Goal: Communication & Community: Answer question/provide support

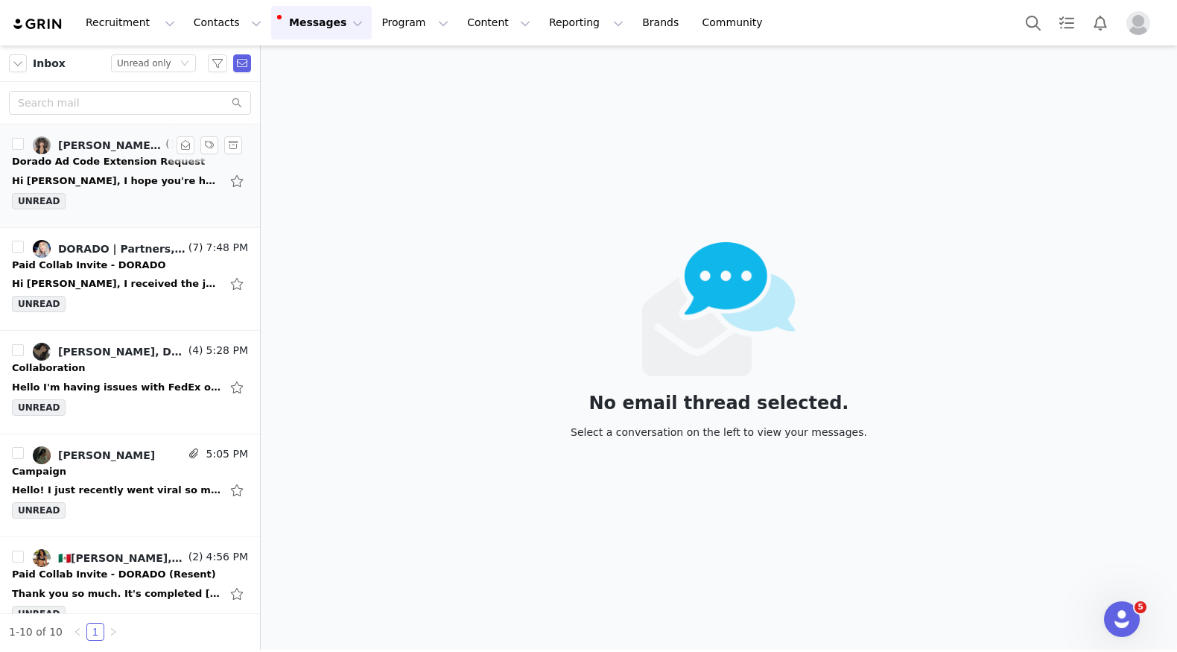
click at [89, 177] on div "Hi [PERSON_NAME], I hope you're having a great day! I wanted to reach out becau…" at bounding box center [116, 181] width 209 height 15
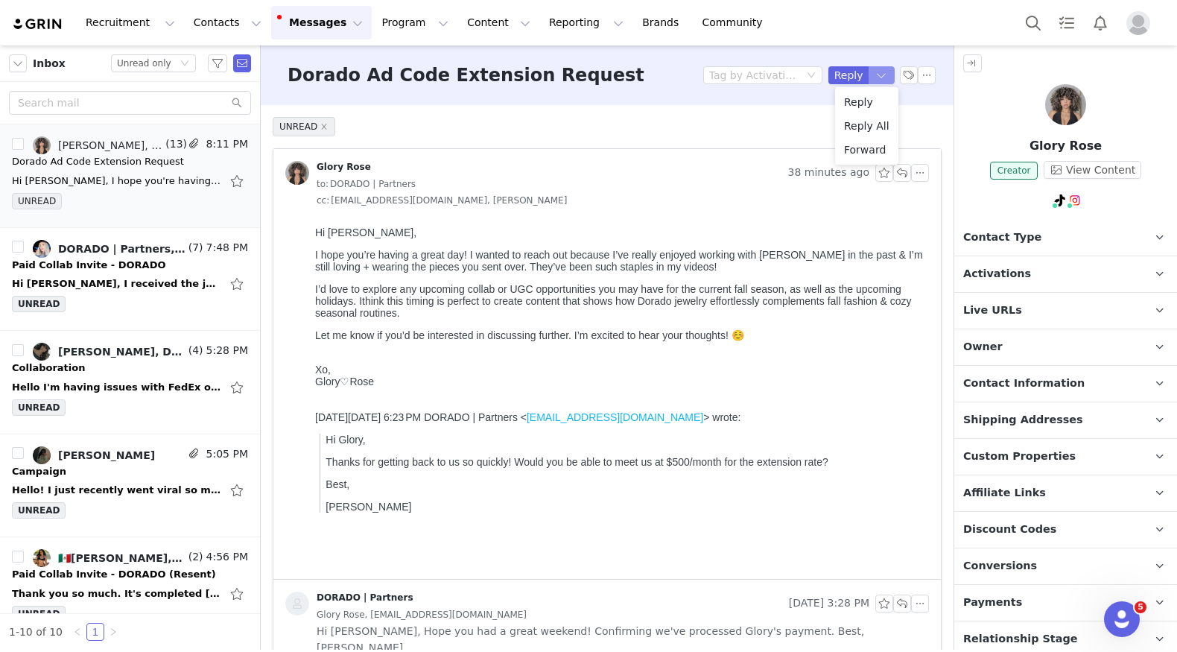
click at [886, 72] on button "button" at bounding box center [881, 75] width 27 height 18
click at [868, 124] on li "Reply All" at bounding box center [866, 126] width 63 height 24
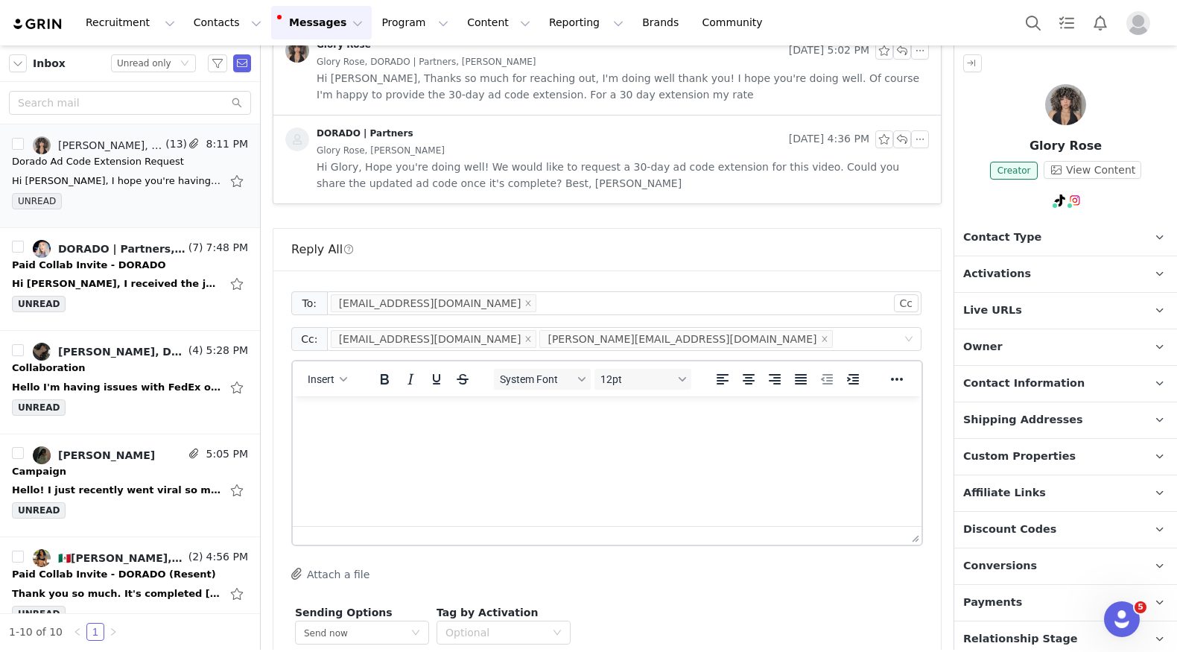
scroll to position [1477, 0]
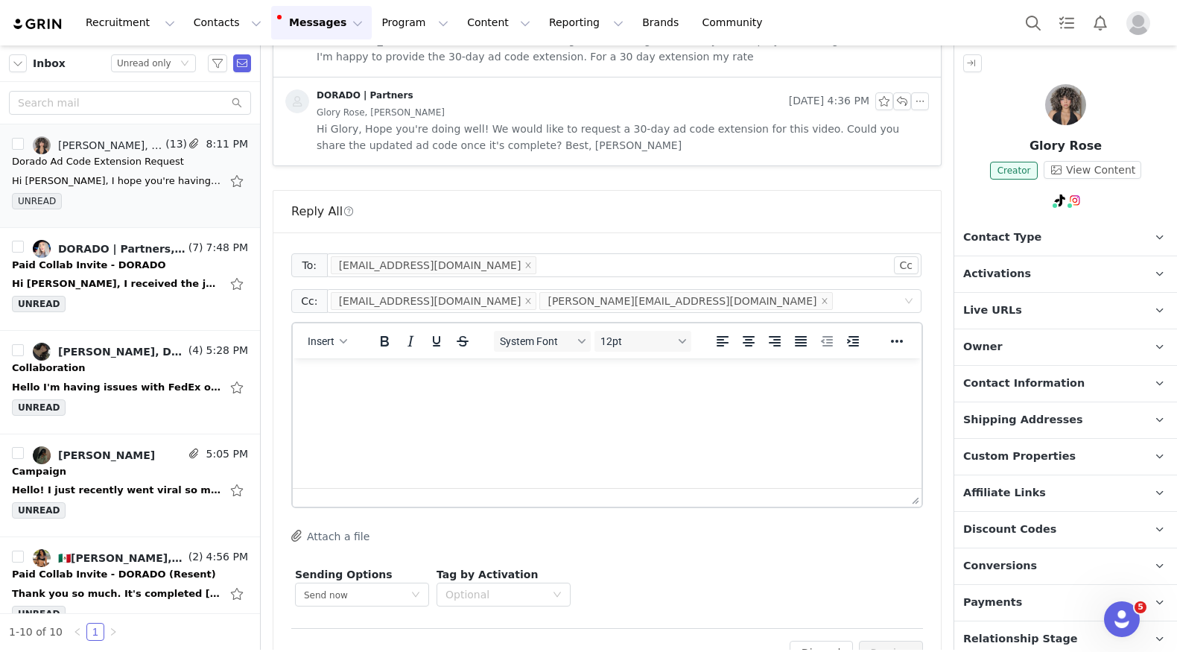
click at [499, 398] on html at bounding box center [607, 378] width 629 height 40
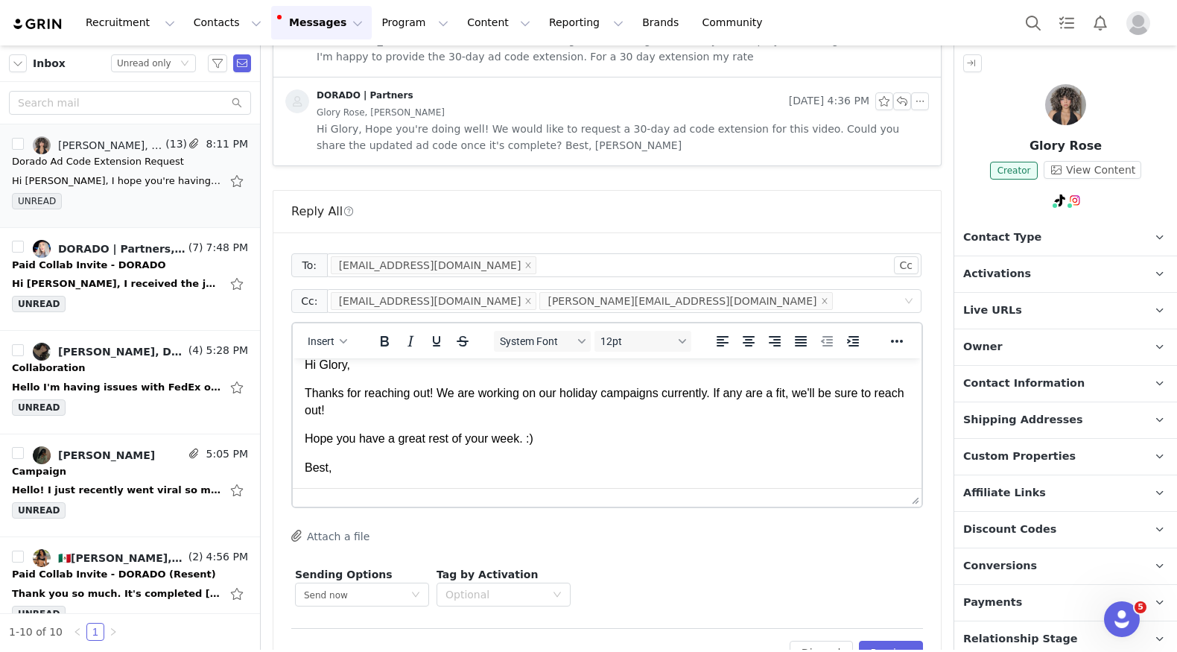
scroll to position [42, 0]
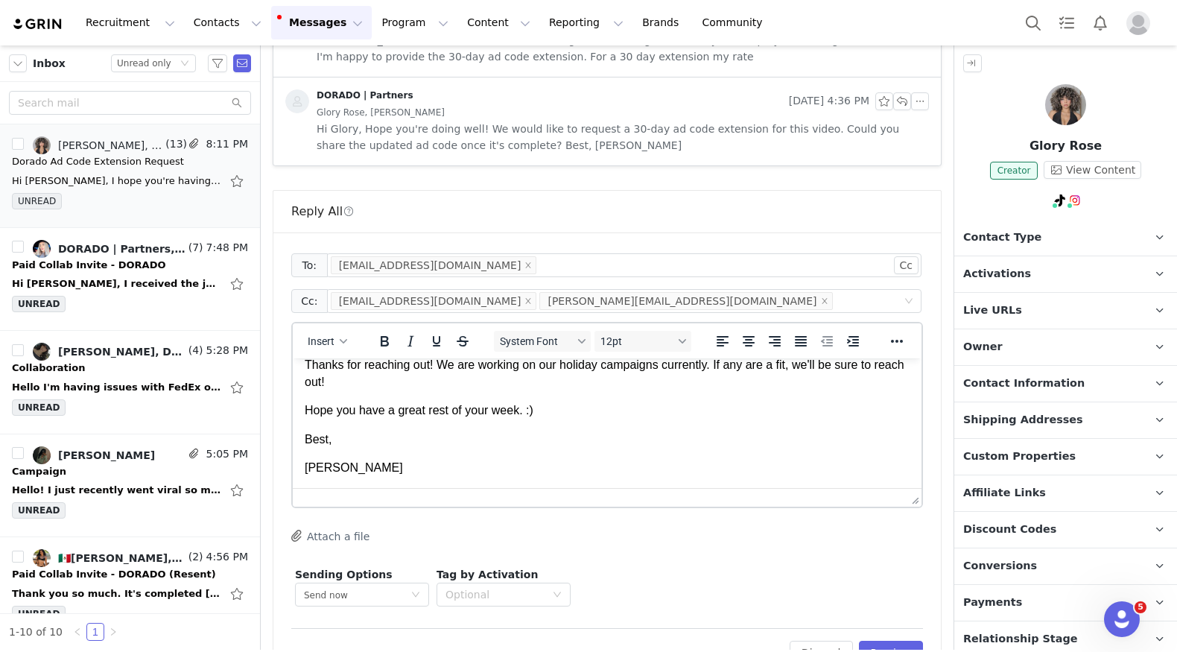
click at [612, 393] on body "Hi Glory, Thanks for reaching out! We are working on our holiday campaigns curr…" at bounding box center [607, 401] width 605 height 147
click at [510, 394] on body "Hi Glory, Thanks for reaching out! We are working on our holiday campaigns curr…" at bounding box center [607, 401] width 605 height 147
click at [504, 378] on p "Thanks for reaching out! We are working on our holiday campaigns currently. If …" at bounding box center [607, 374] width 605 height 34
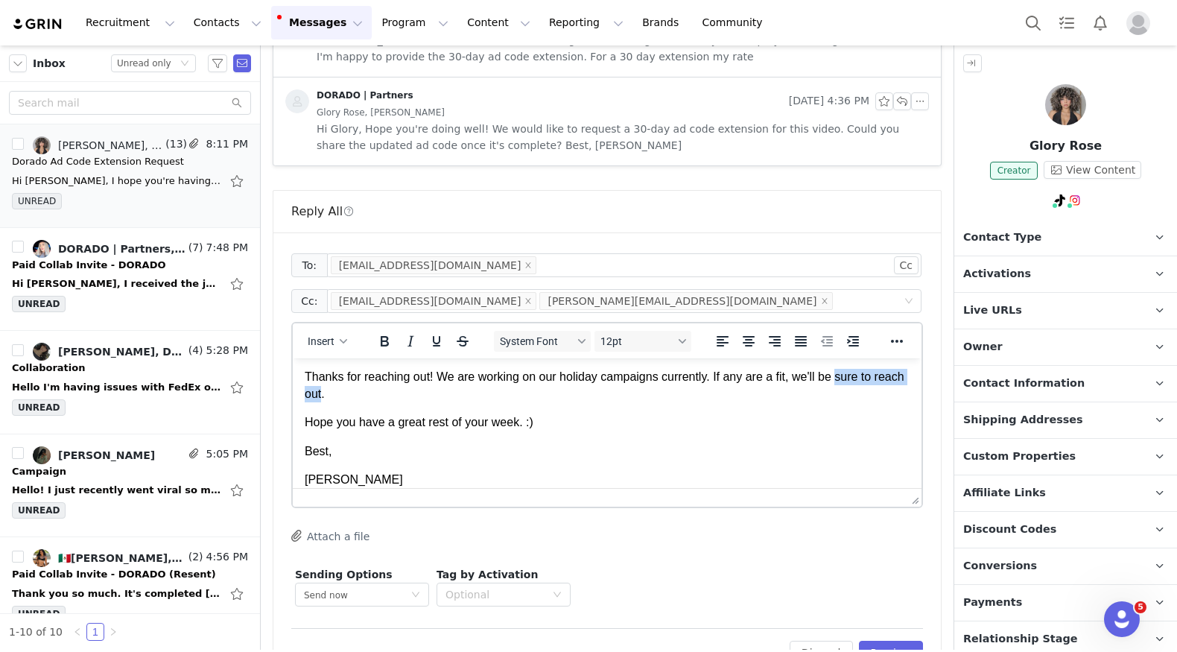
drag, startPoint x: 843, startPoint y: 367, endPoint x: 356, endPoint y: 397, distance: 488.0
click at [356, 397] on p "Thanks for reaching out! We are working on our holiday campaigns currently. If …" at bounding box center [607, 386] width 605 height 34
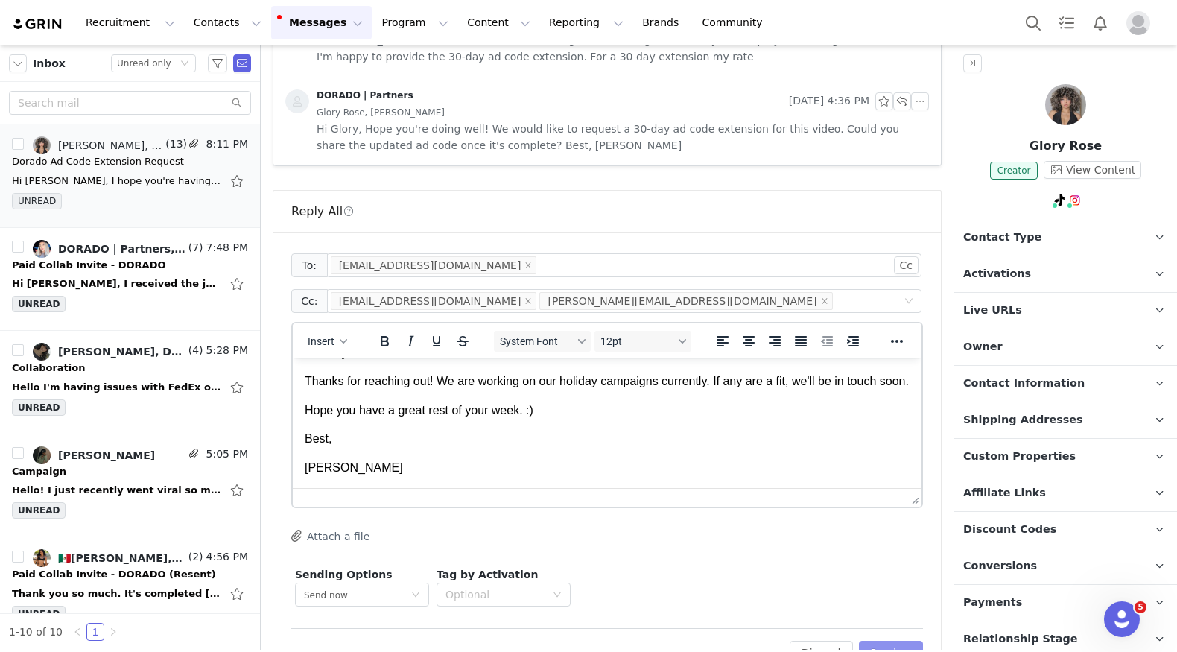
click at [889, 641] on button "Preview" at bounding box center [891, 653] width 65 height 24
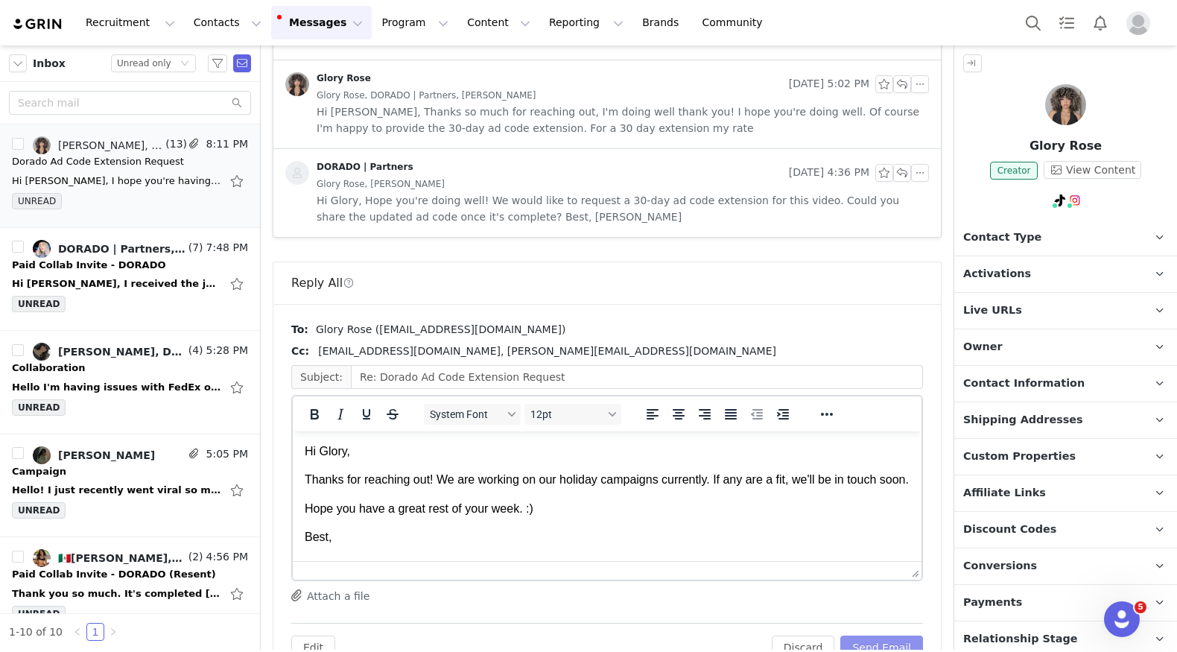
scroll to position [0, 0]
click at [889, 635] on button "Send Email" at bounding box center [881, 647] width 83 height 24
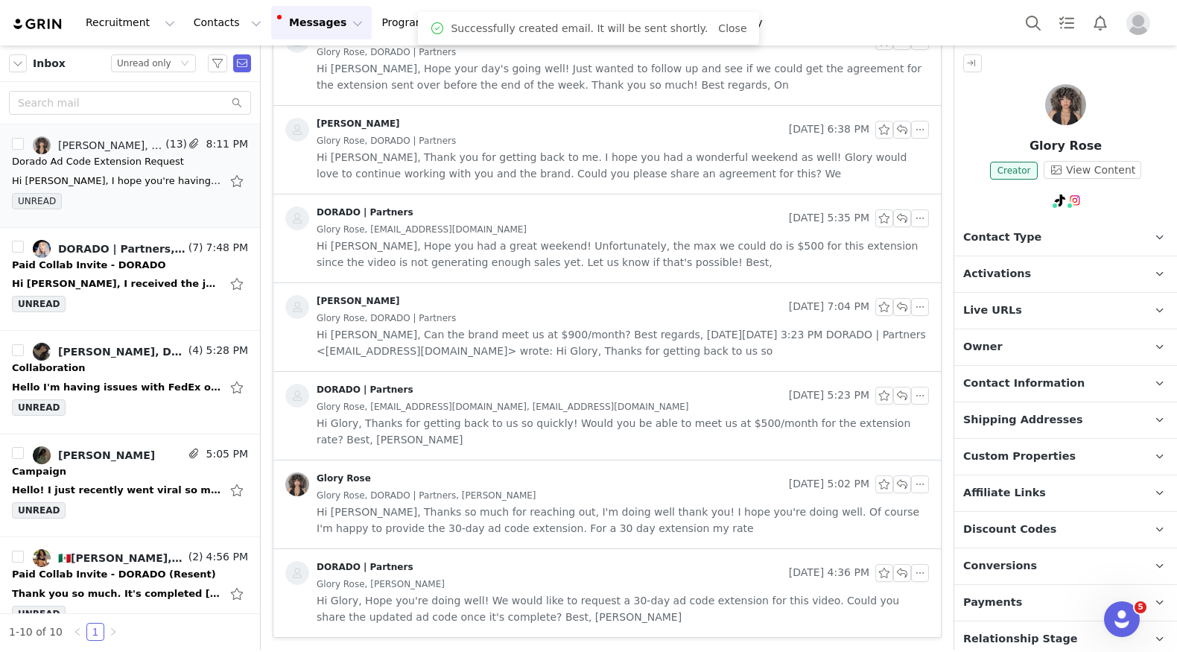
scroll to position [966, 0]
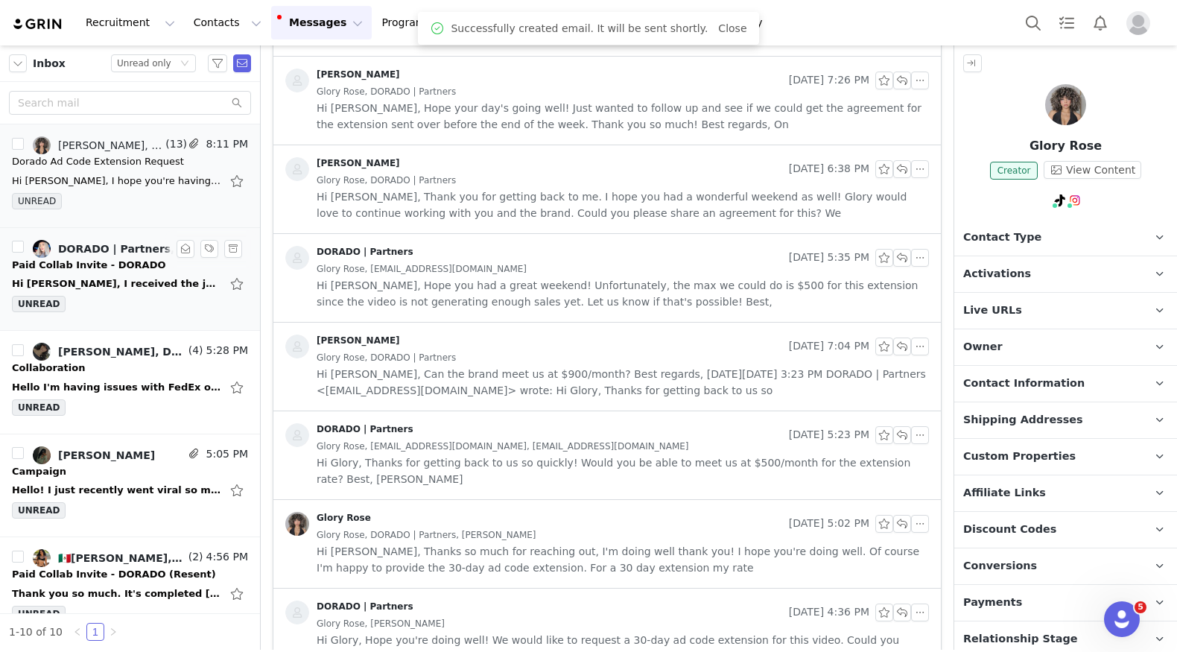
click at [80, 279] on div "Hi [PERSON_NAME], I received the jewelry pieces and they're absolutely stunning…" at bounding box center [116, 283] width 209 height 15
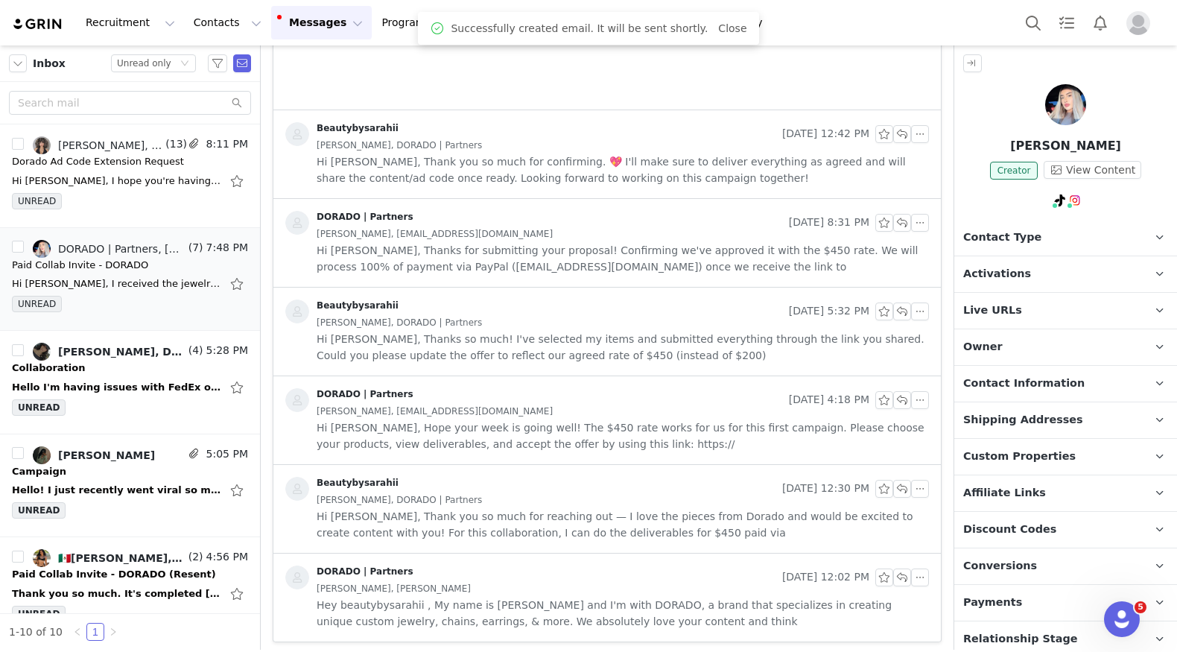
scroll to position [0, 0]
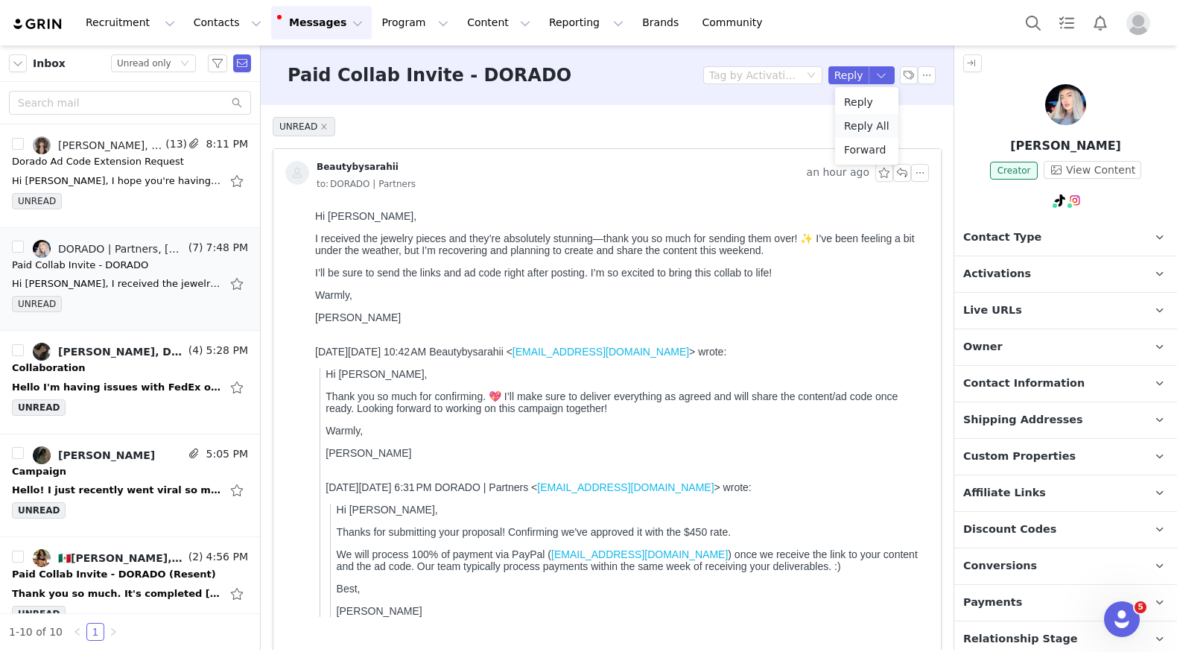
click at [860, 127] on li "Reply All" at bounding box center [866, 126] width 63 height 24
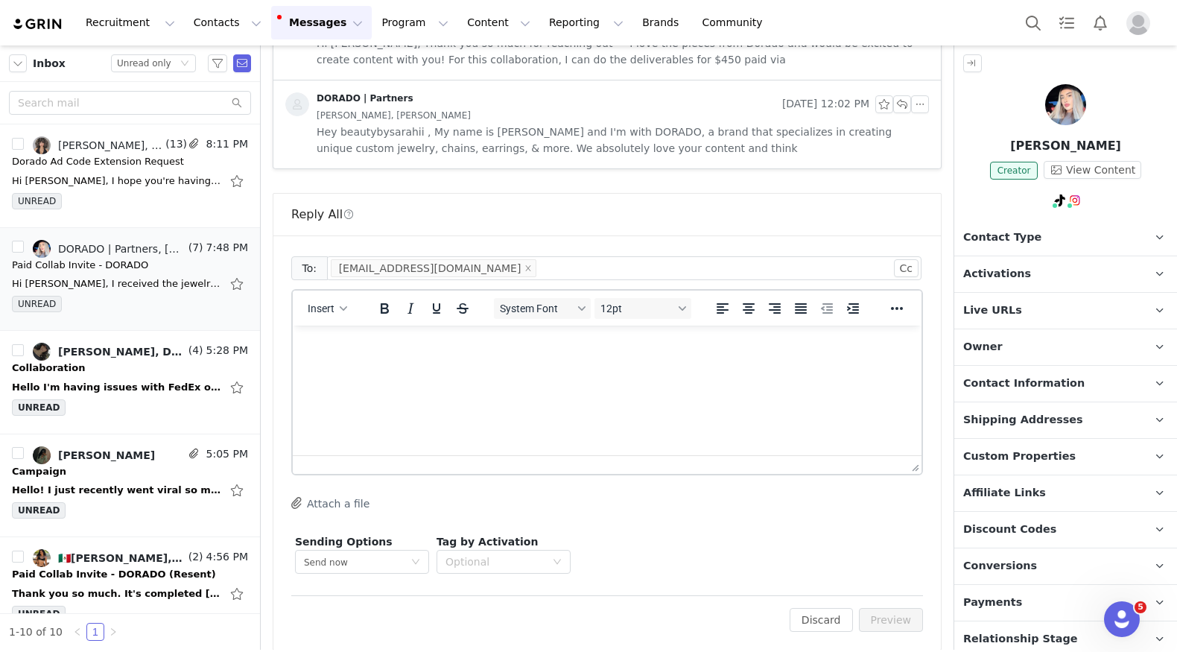
scroll to position [1069, 0]
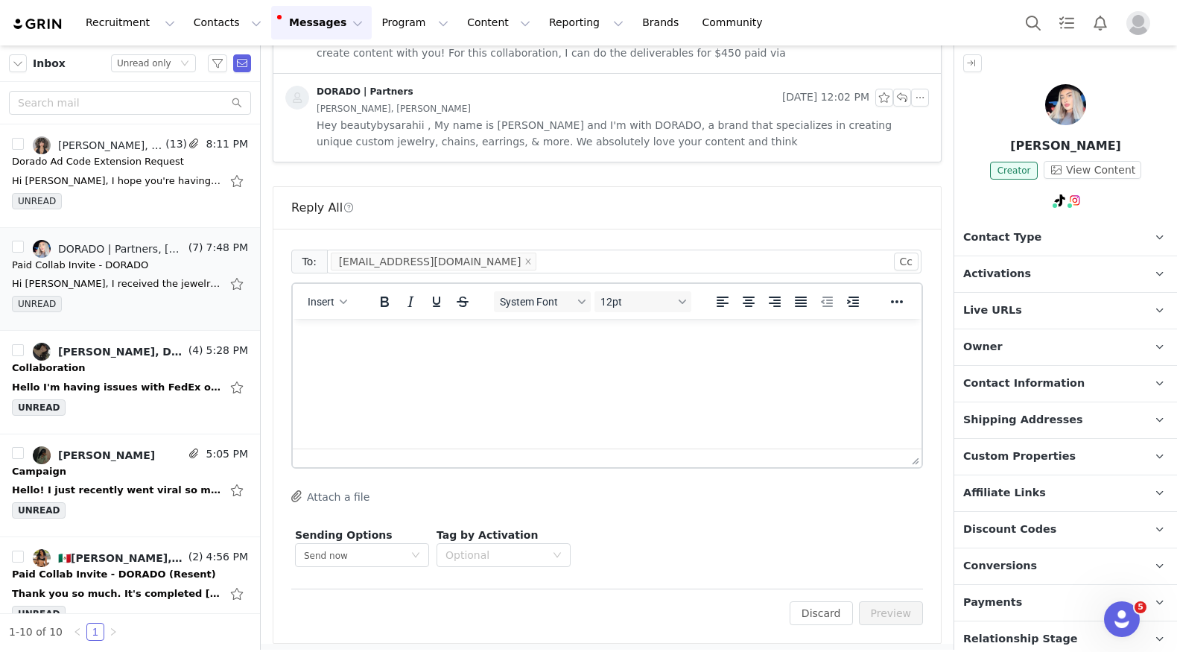
click at [563, 359] on html at bounding box center [607, 339] width 629 height 40
click at [1061, 384] on span "Contact Information" at bounding box center [1023, 383] width 121 height 16
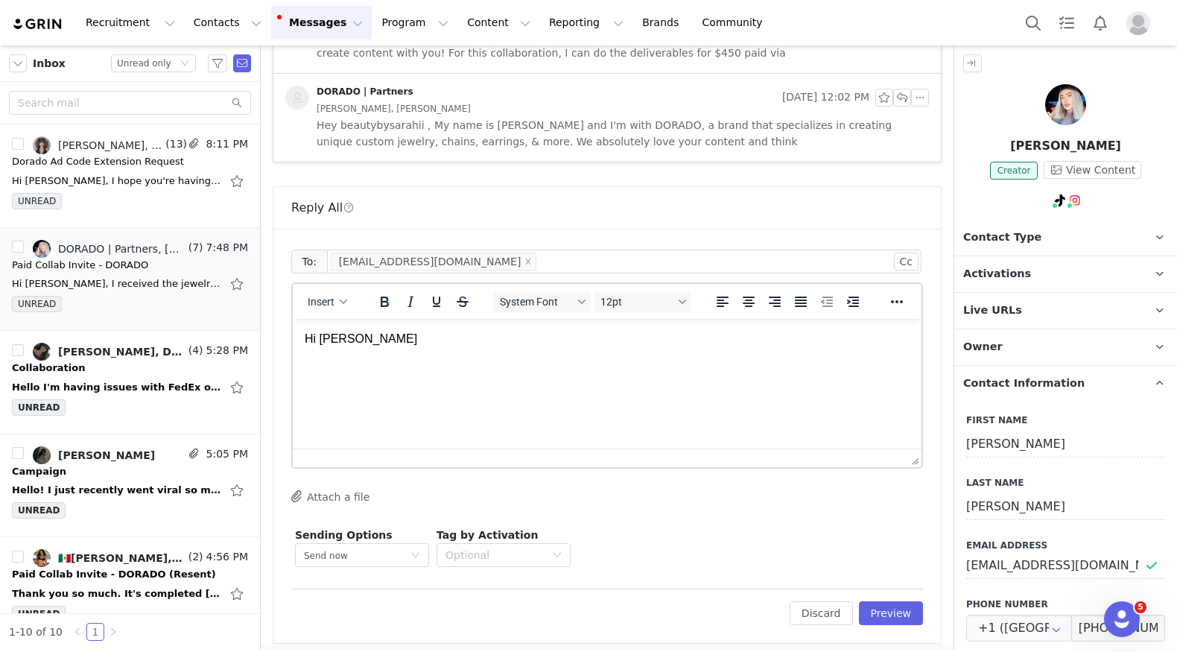
click at [1061, 384] on span "Contact Information" at bounding box center [1023, 383] width 121 height 16
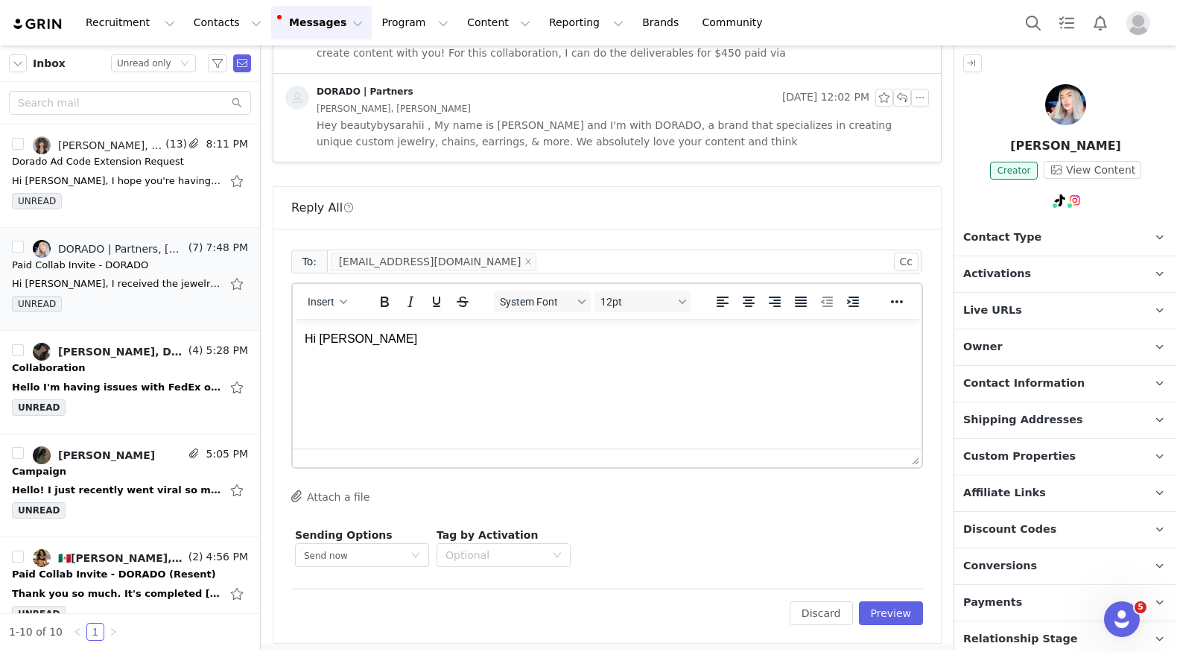
click at [611, 335] on p "Hi [PERSON_NAME]" at bounding box center [607, 339] width 605 height 16
click at [448, 369] on p "Thanks for the update! We hope you feel better soon" at bounding box center [607, 367] width 605 height 16
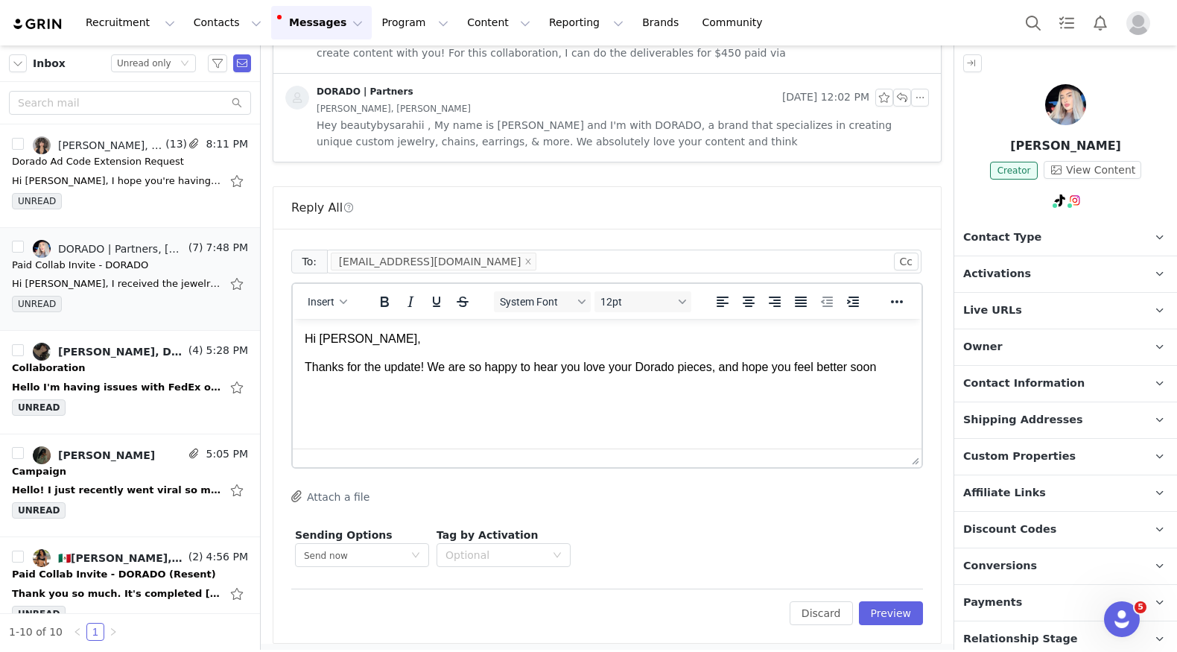
click at [887, 362] on p "Thanks for the update! We are so happy to hear you love your Dorado pieces, and…" at bounding box center [607, 367] width 605 height 16
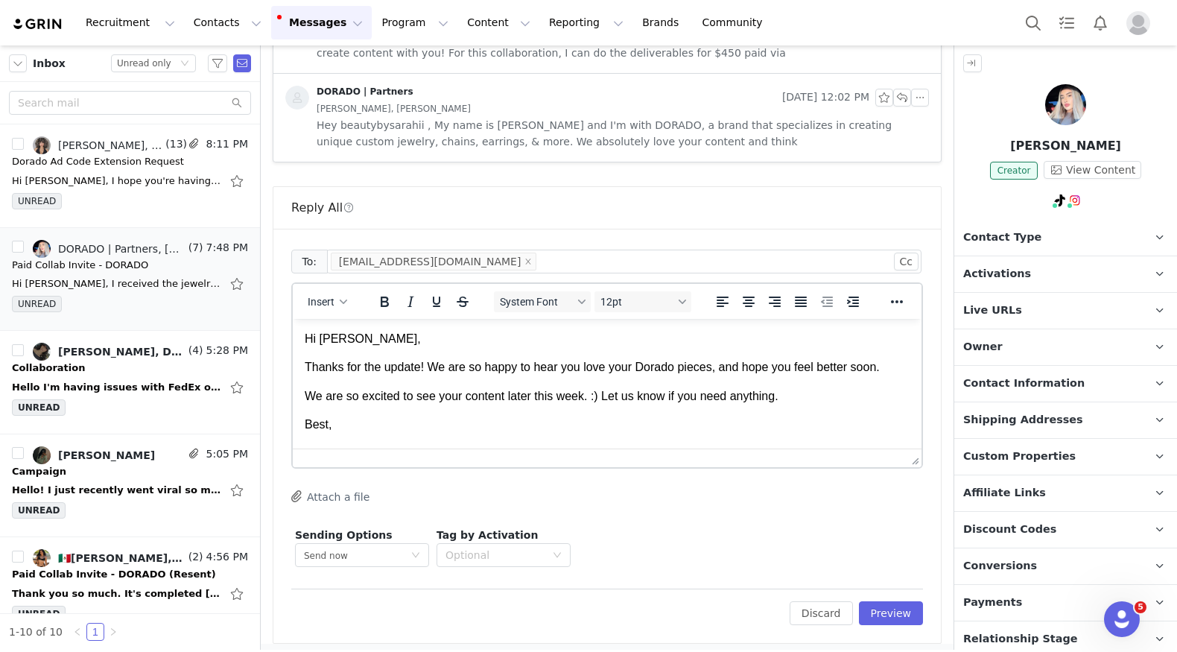
scroll to position [13, 0]
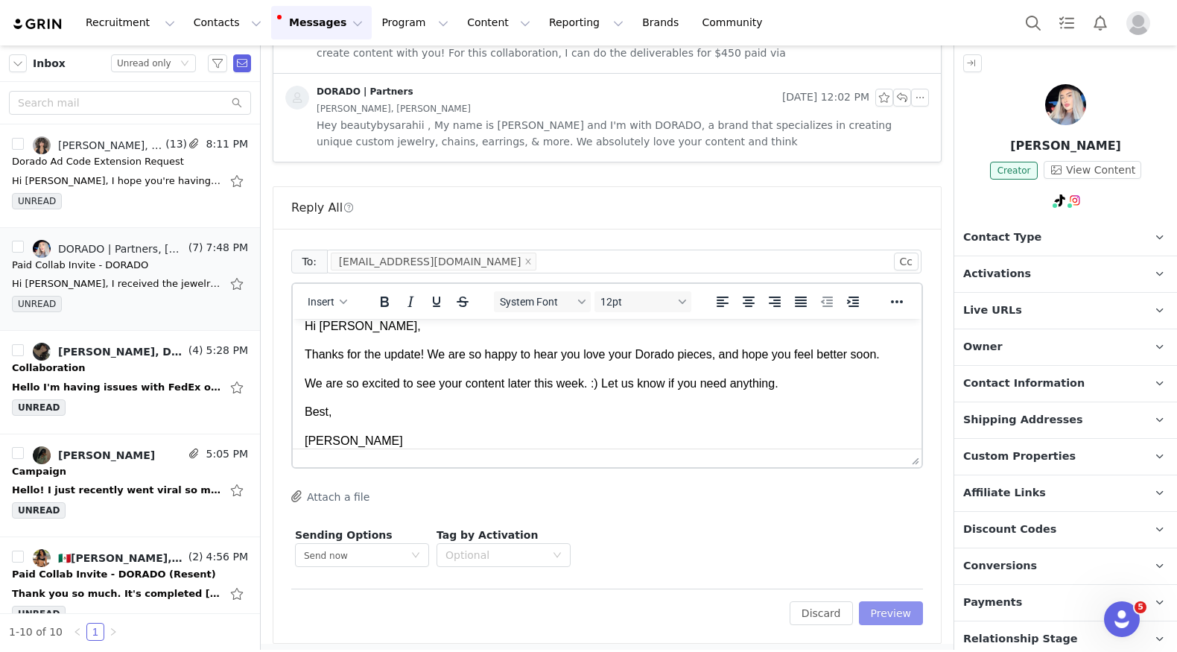
click at [908, 602] on button "Preview" at bounding box center [891, 613] width 65 height 24
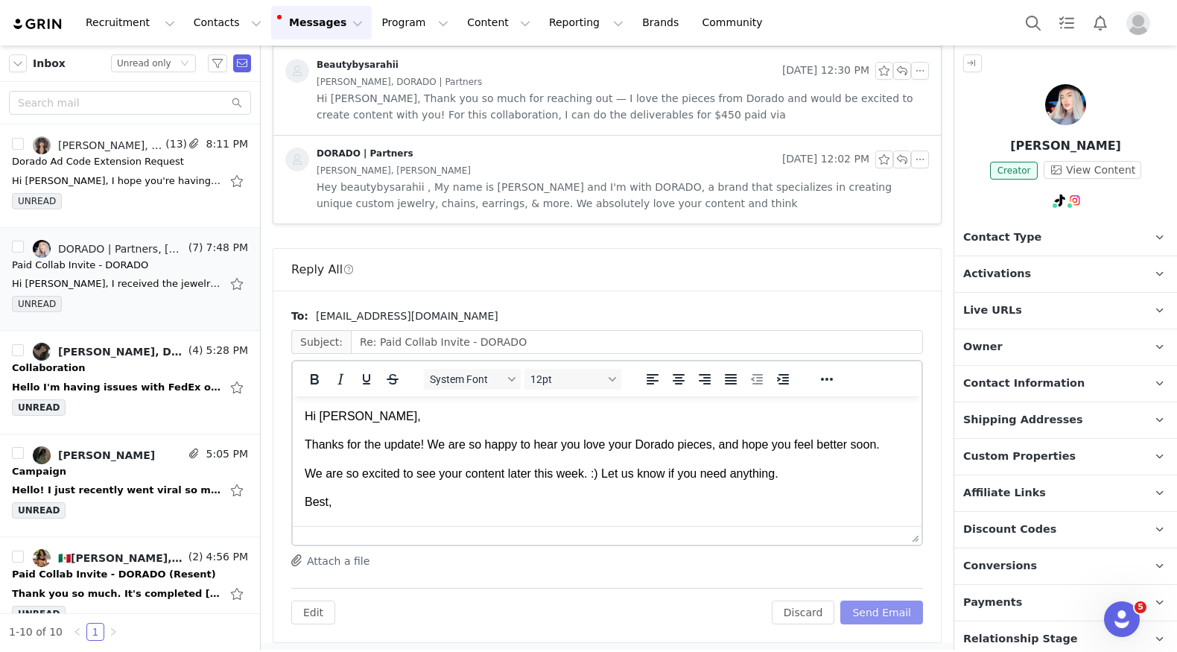
scroll to position [0, 0]
click at [908, 602] on button "Send Email" at bounding box center [881, 612] width 83 height 24
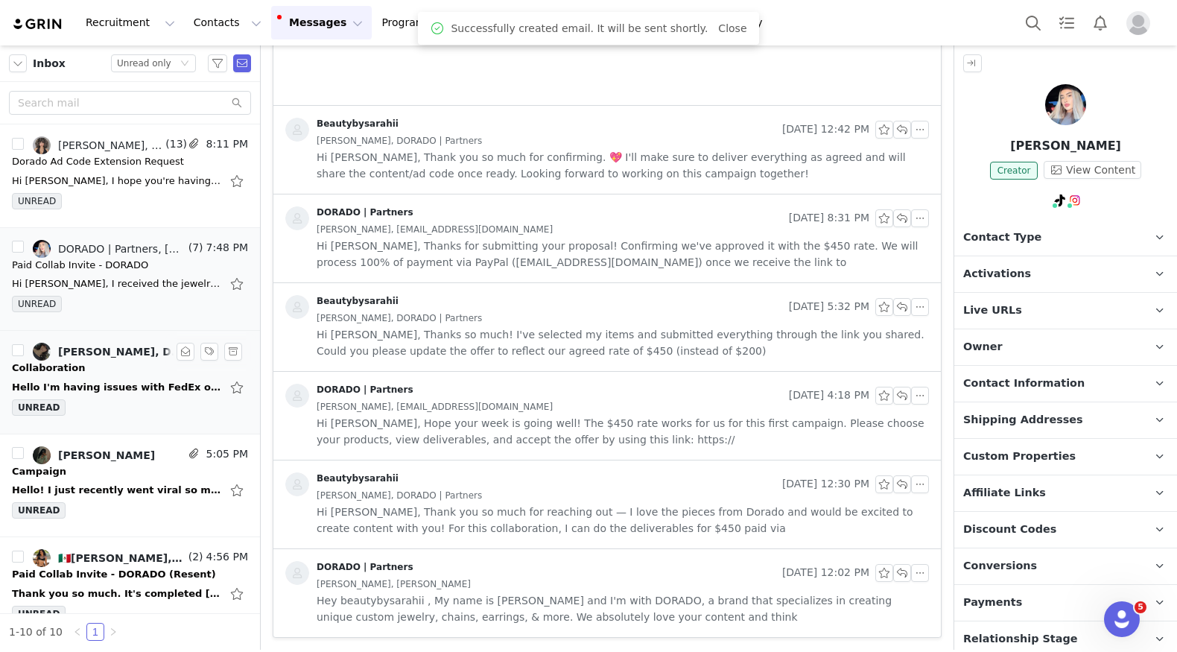
scroll to position [589, 0]
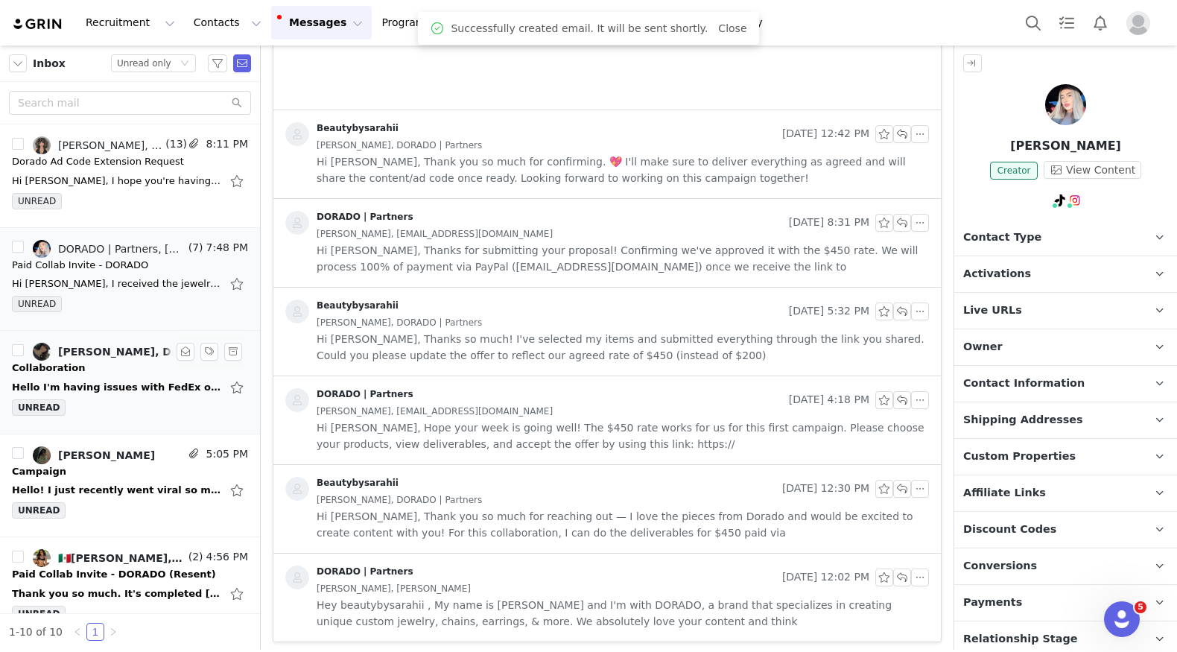
click at [124, 387] on div "Hello I'm having issues with FedEx on getting my package. The post office refus…" at bounding box center [116, 387] width 209 height 15
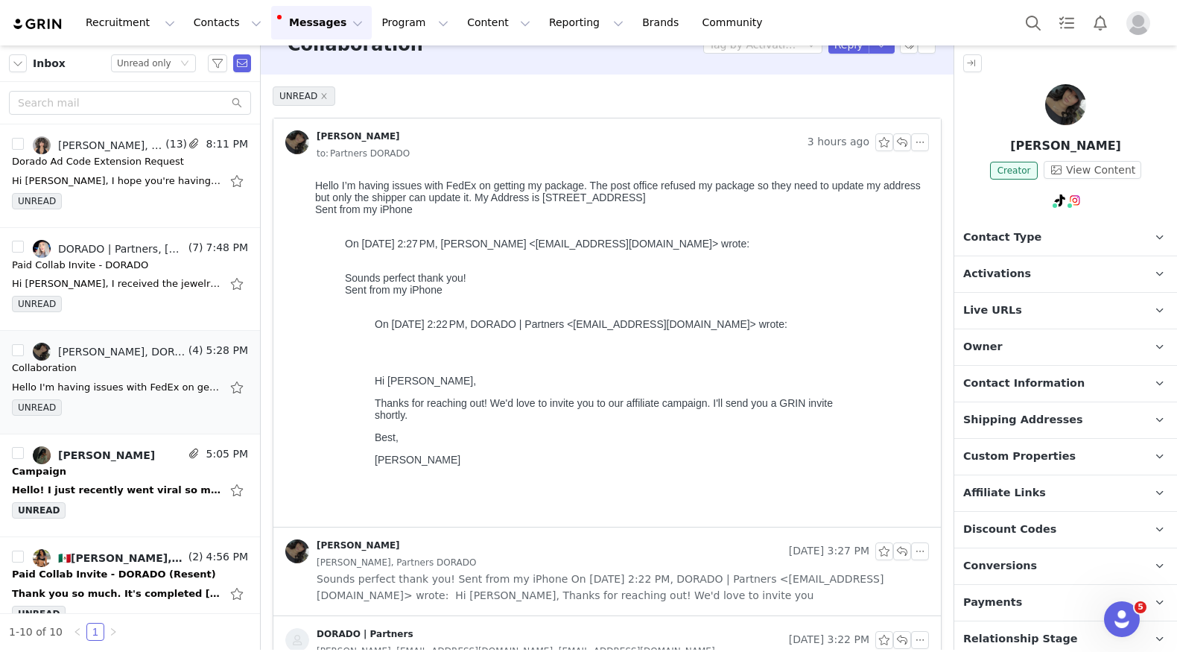
scroll to position [13, 0]
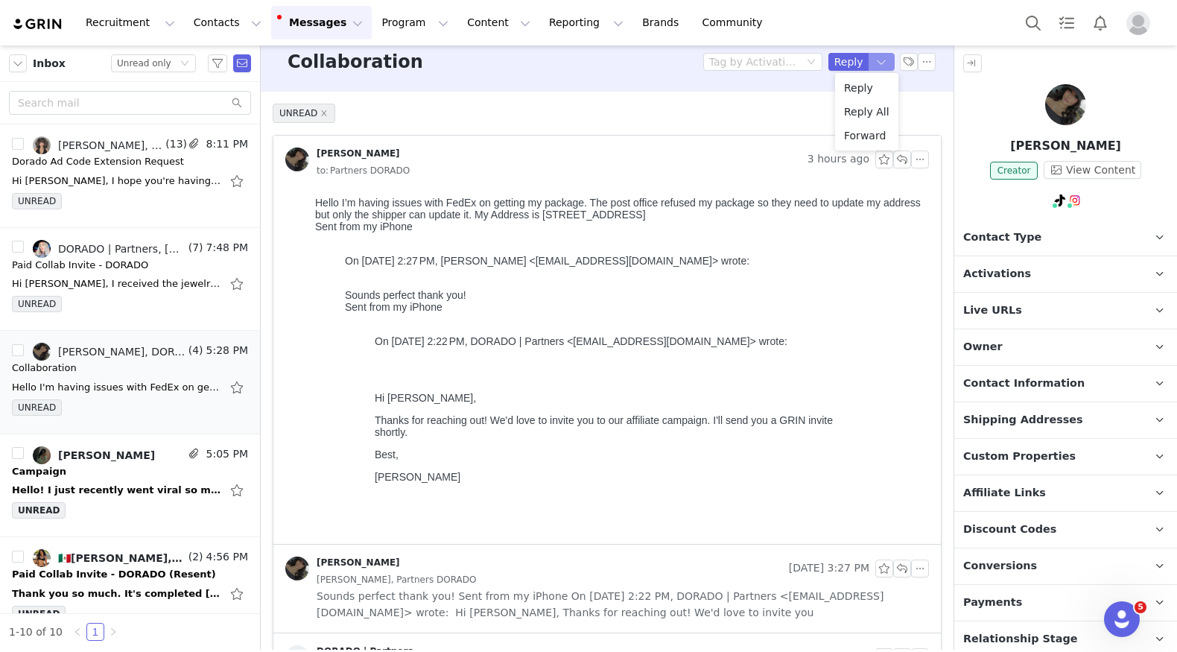
click at [876, 62] on button "button" at bounding box center [881, 62] width 27 height 18
click at [867, 110] on li "Reply All" at bounding box center [866, 112] width 63 height 24
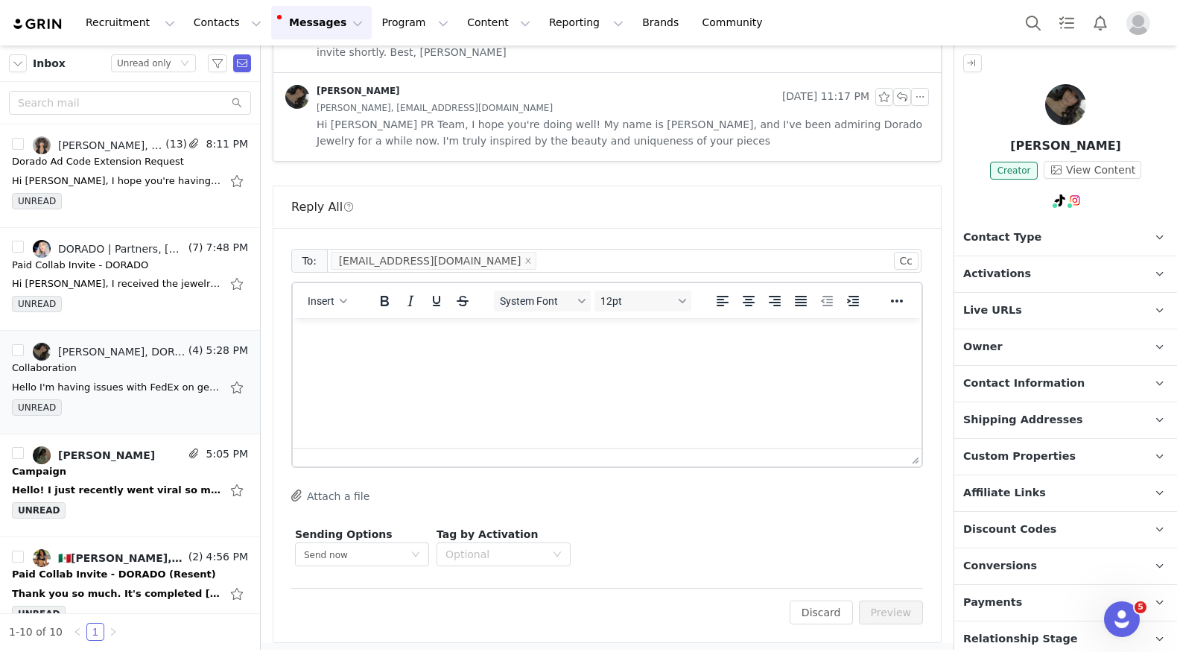
scroll to position [663, 0]
drag, startPoint x: 504, startPoint y: 378, endPoint x: 505, endPoint y: 407, distance: 29.1
click at [505, 358] on html at bounding box center [607, 337] width 629 height 40
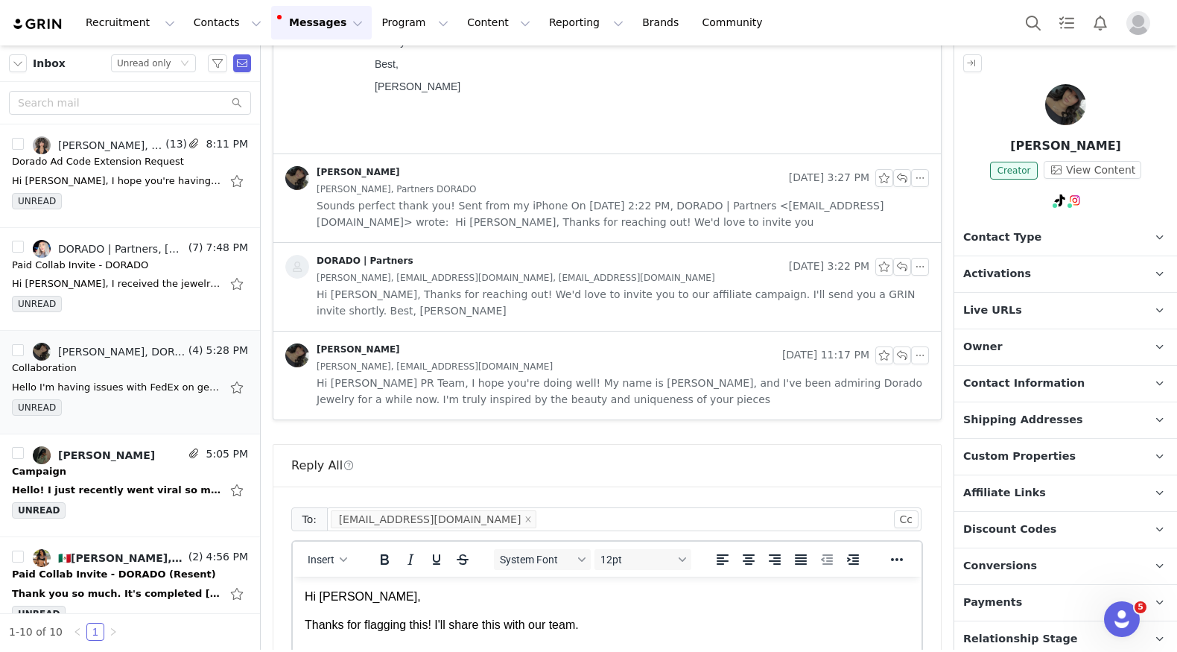
scroll to position [0, 0]
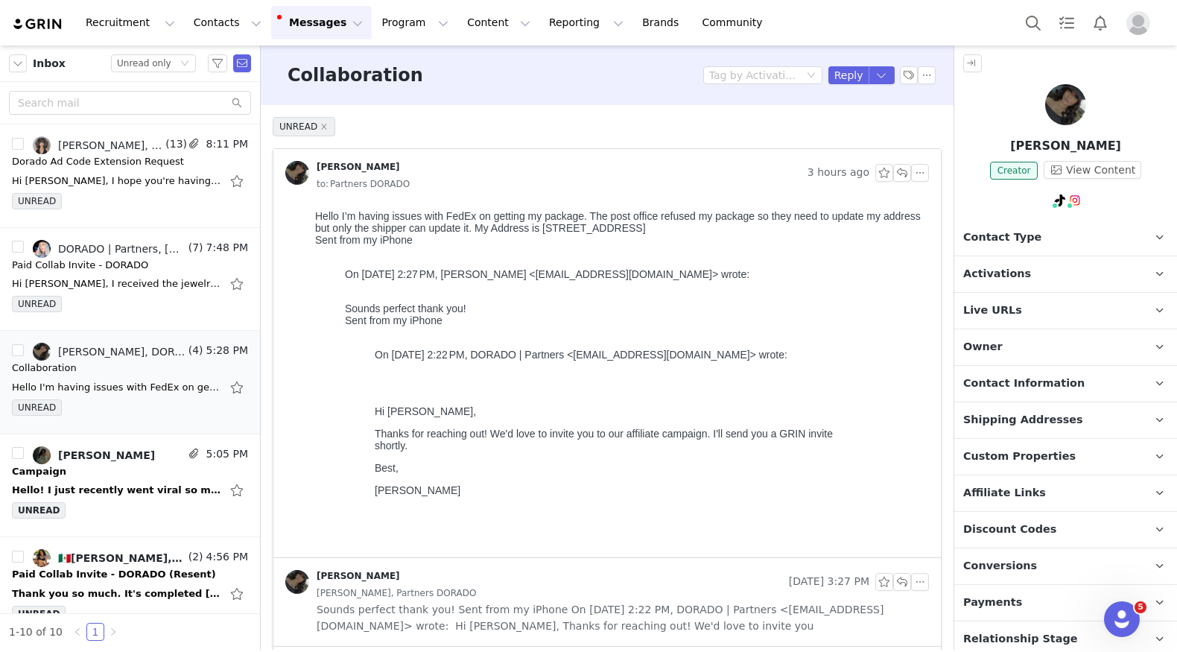
drag, startPoint x: 587, startPoint y: 226, endPoint x: 766, endPoint y: 226, distance: 179.5
click at [766, 226] on body "Hello I’m having issues with FedEx on getting my package. The post office refus…" at bounding box center [619, 378] width 608 height 337
copy body "[STREET_ADDRESS]"
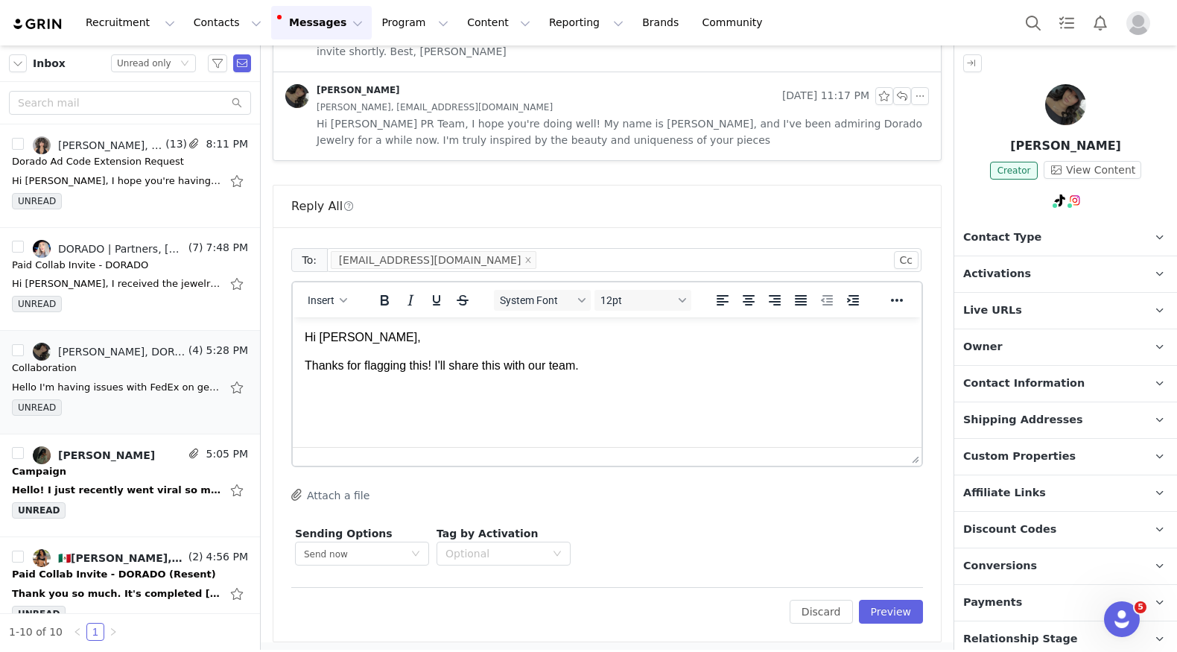
click at [687, 371] on p "Thanks for flagging this! I'll share this with our team." at bounding box center [607, 366] width 605 height 16
click at [872, 595] on div "Edit Discard Preview" at bounding box center [607, 605] width 632 height 36
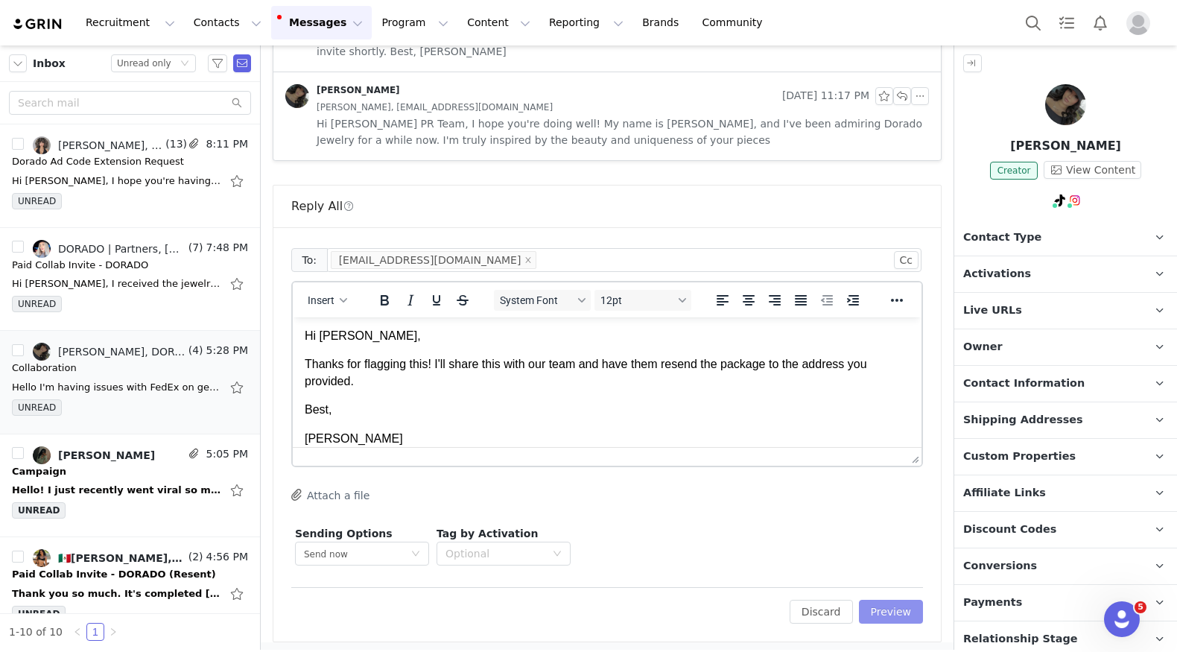
click at [875, 610] on button "Preview" at bounding box center [891, 612] width 65 height 24
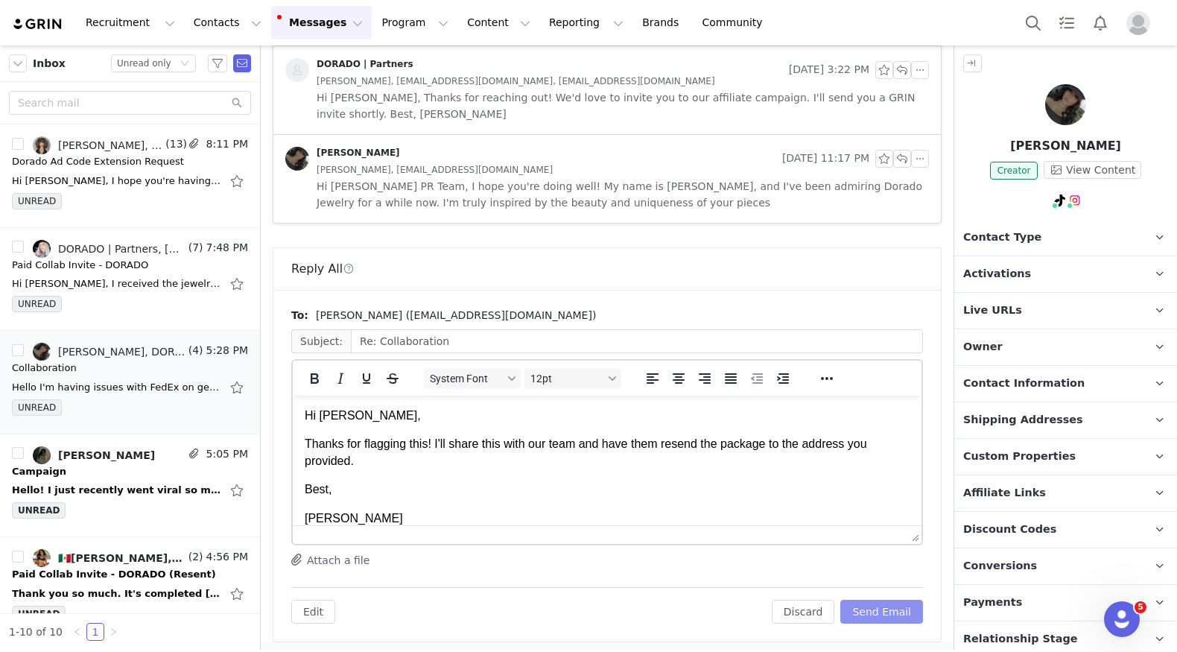
scroll to position [0, 0]
click at [876, 600] on button "Send Email" at bounding box center [881, 612] width 83 height 24
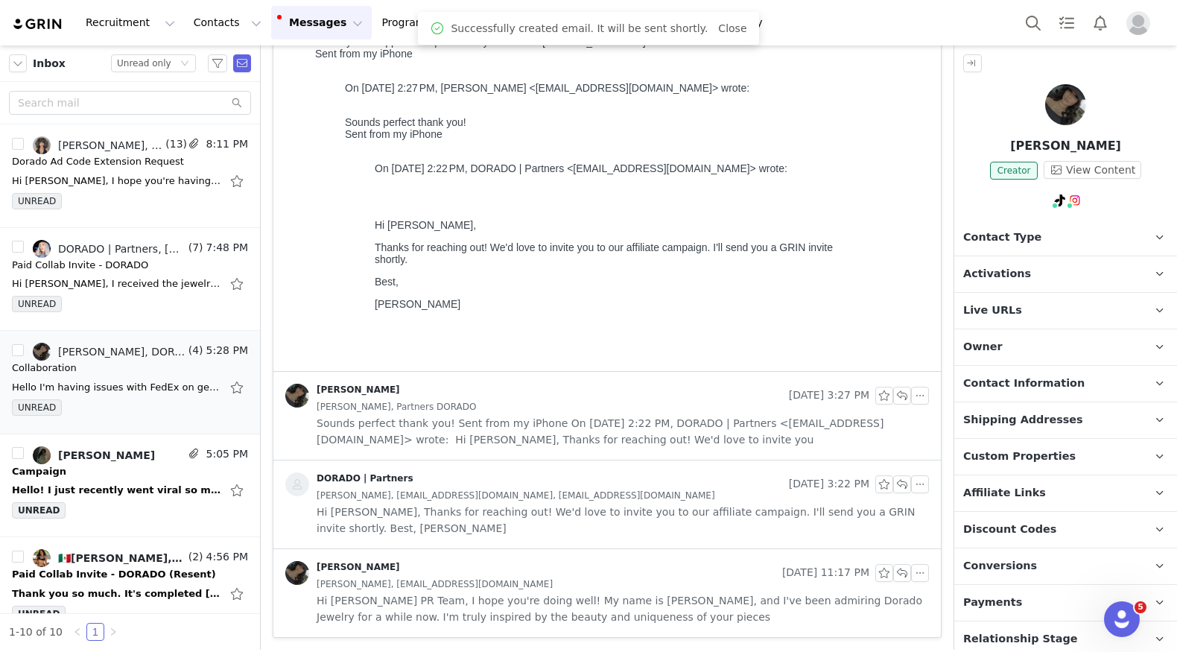
scroll to position [183, 0]
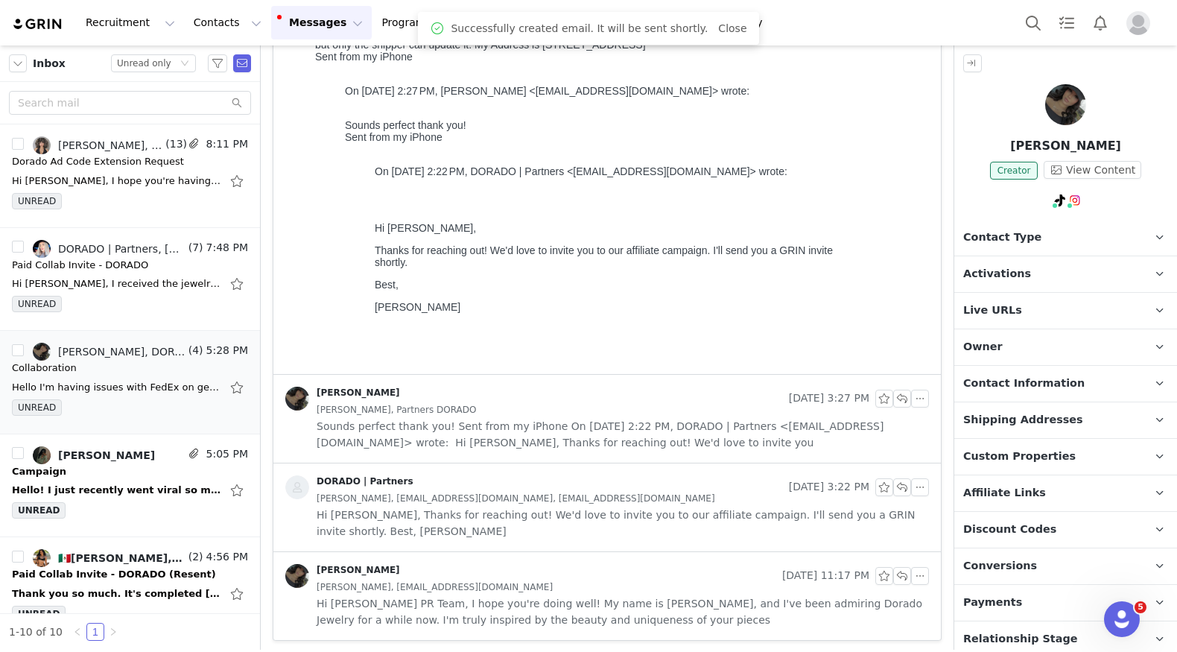
click at [1037, 378] on span "Contact Information" at bounding box center [1023, 383] width 121 height 16
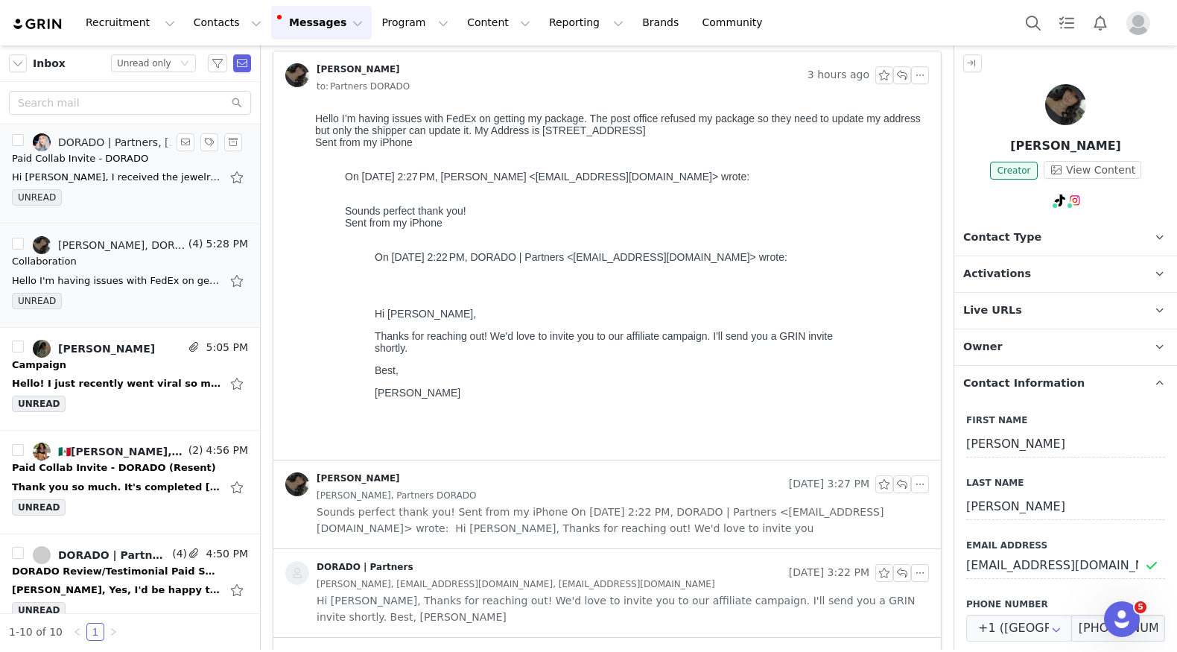
scroll to position [162, 0]
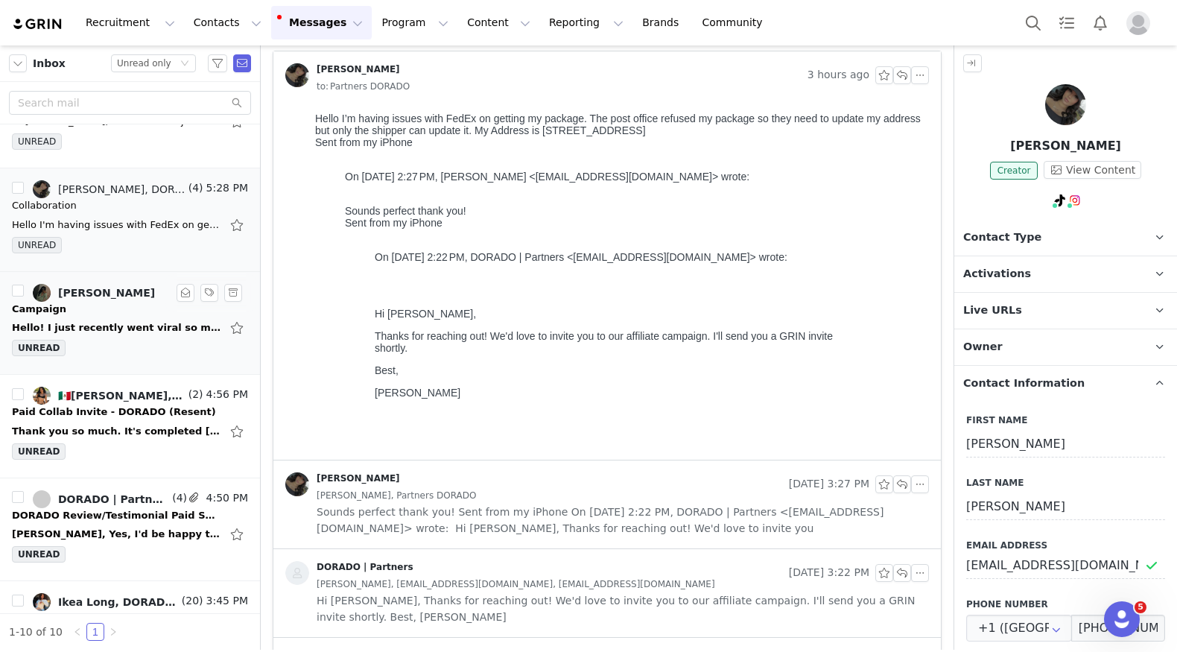
click at [137, 327] on div "Hello! I just recently went viral so my page is doing good right now. I was won…" at bounding box center [116, 327] width 209 height 15
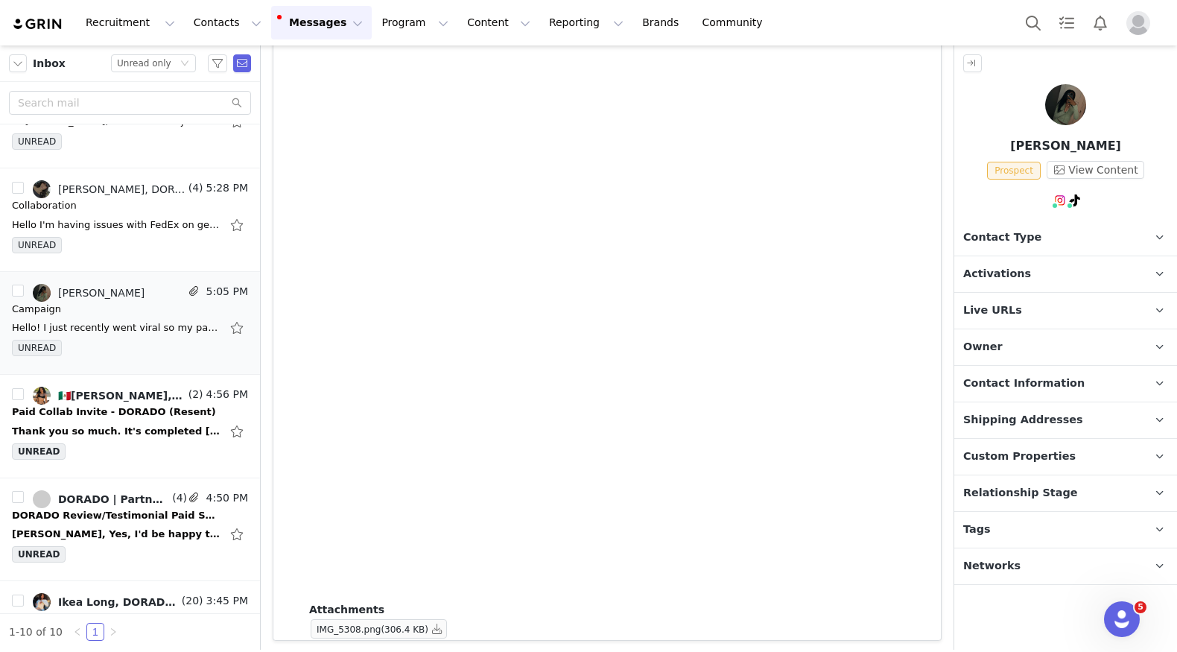
scroll to position [0, 0]
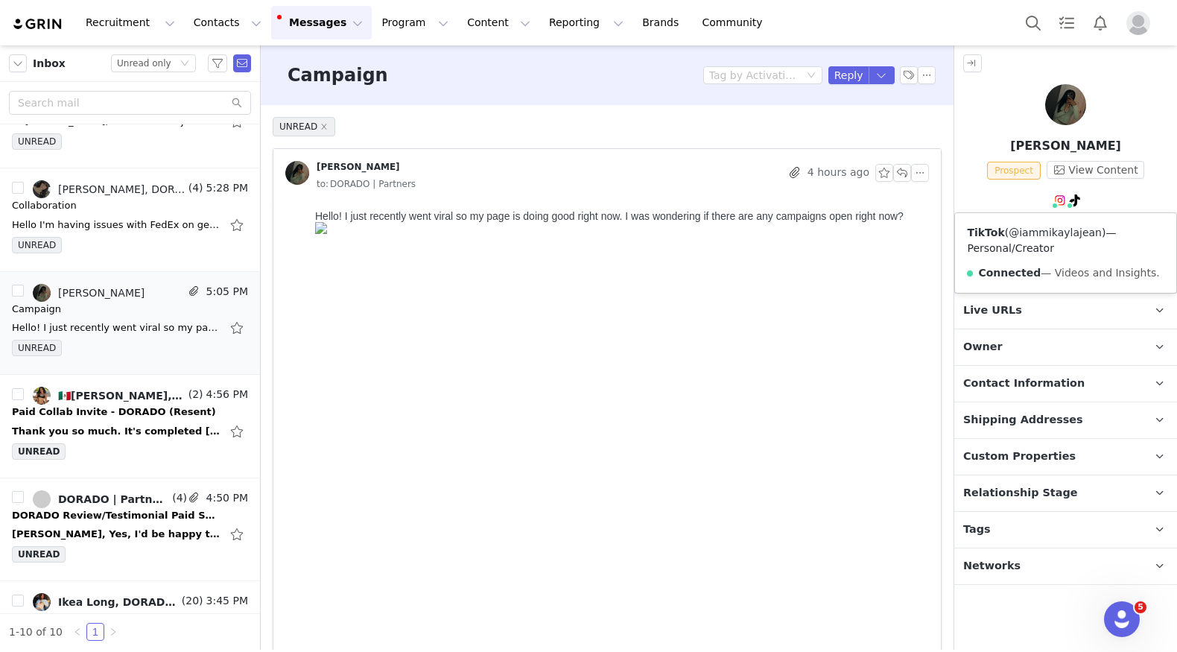
click at [1064, 230] on link "@iammikaylajean" at bounding box center [1054, 232] width 93 height 12
click at [887, 71] on button "button" at bounding box center [881, 75] width 27 height 18
click at [871, 129] on li "Reply All" at bounding box center [866, 126] width 63 height 24
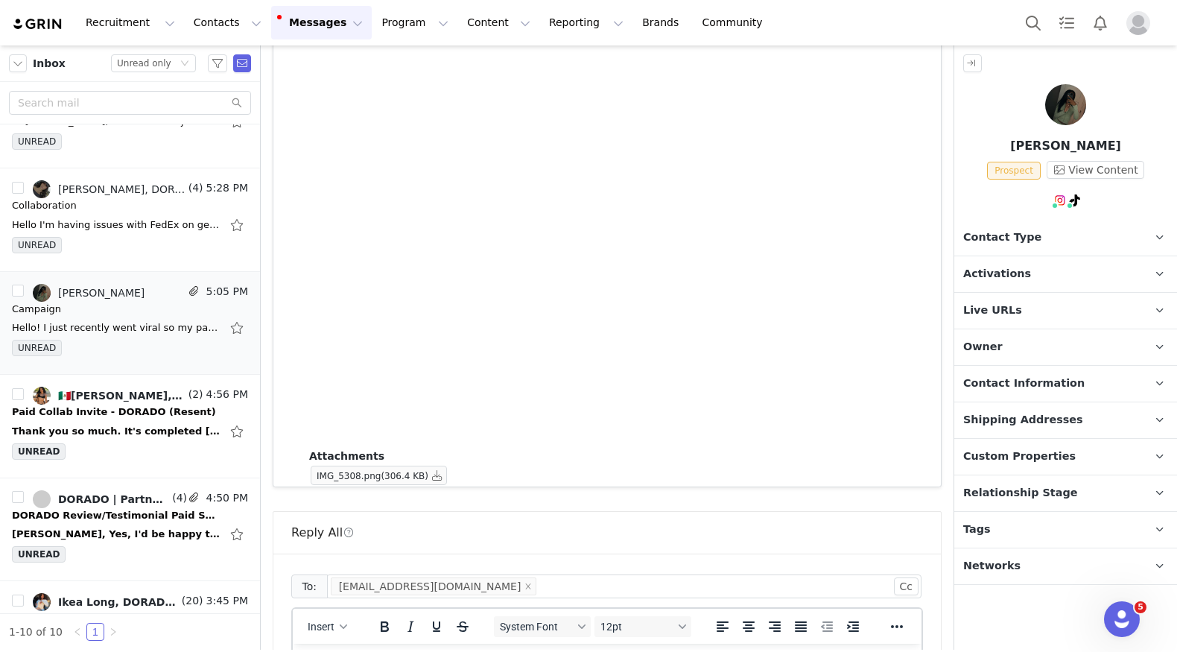
scroll to position [1242, 0]
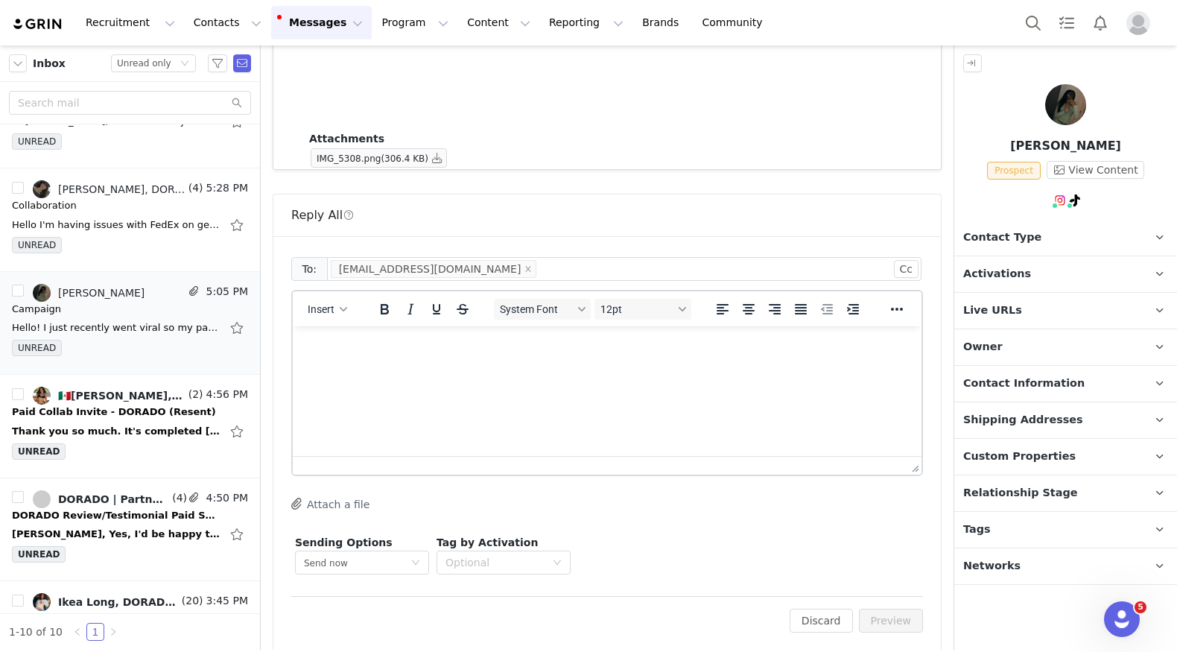
click at [594, 472] on div "To: [EMAIL_ADDRESS][DOMAIN_NAME] Cc Cc: Insert System Font 12pt To open the pop…" at bounding box center [607, 416] width 632 height 324
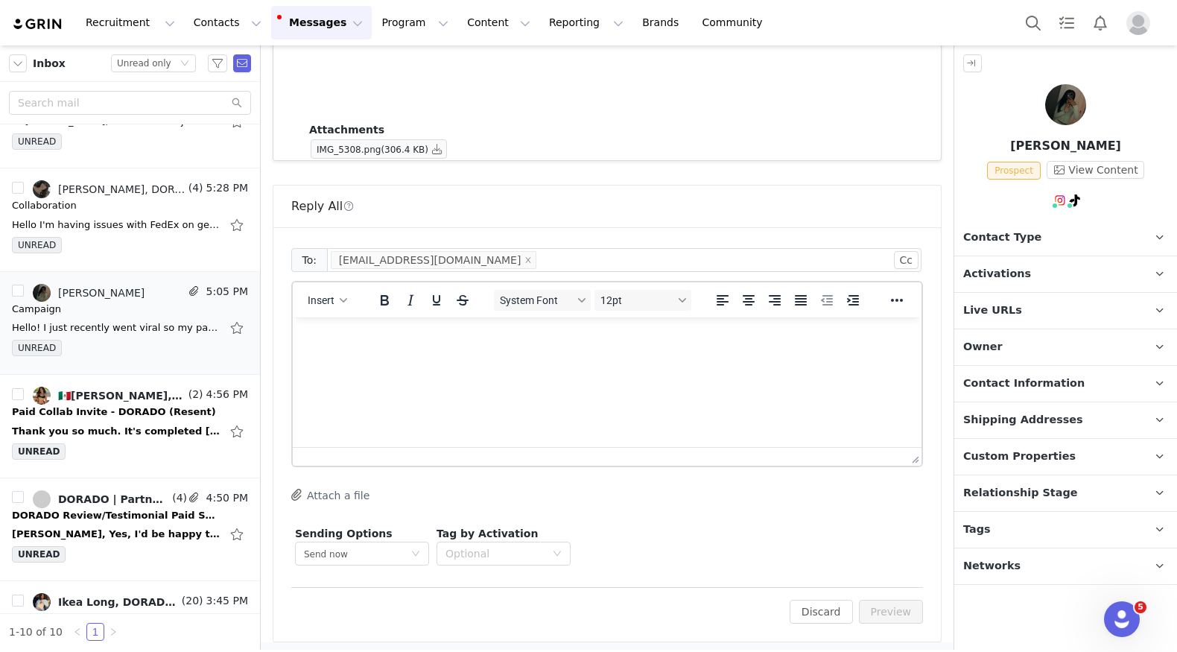
click at [582, 358] on html at bounding box center [607, 337] width 629 height 40
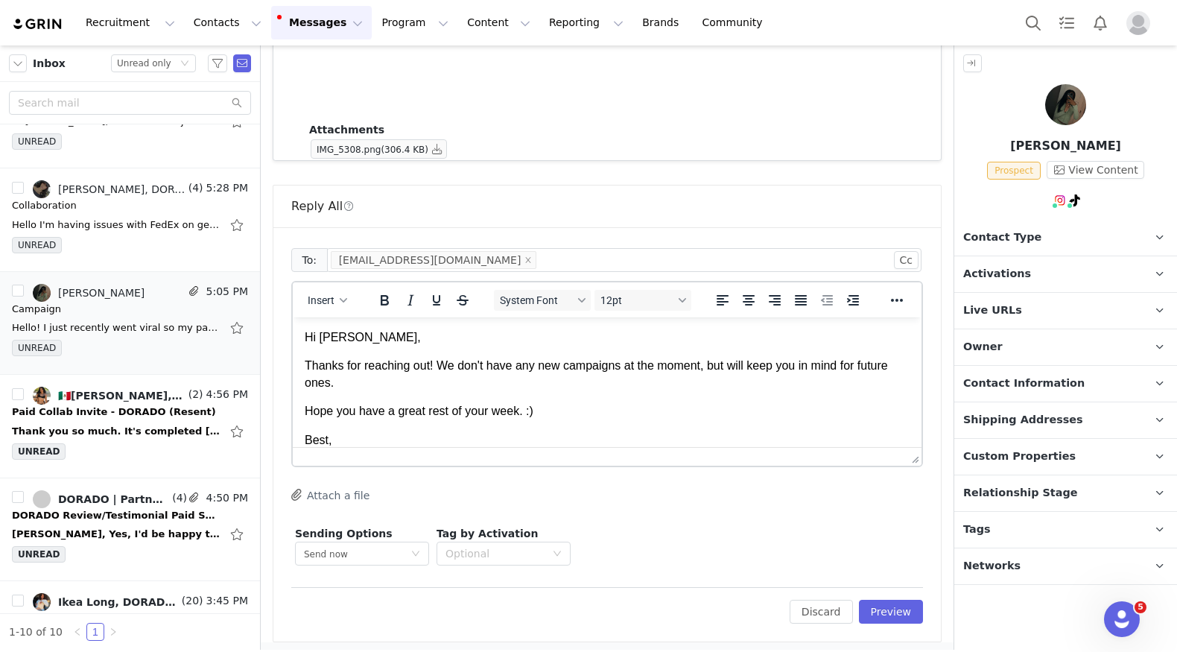
scroll to position [42, 0]
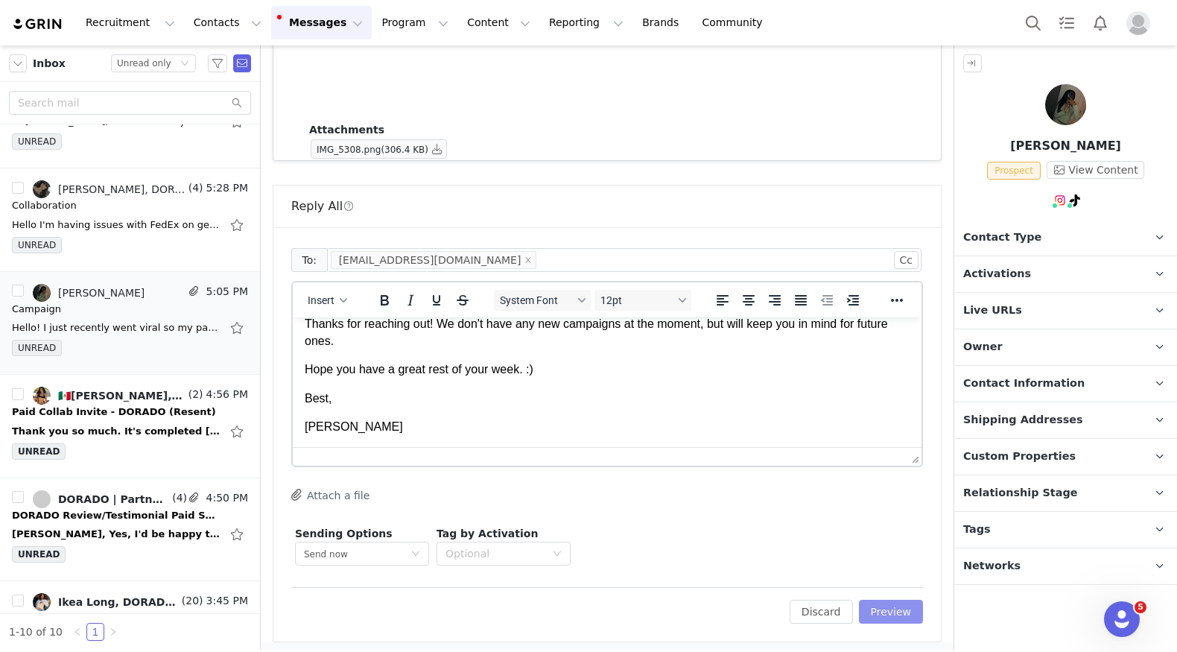
click at [909, 607] on button "Preview" at bounding box center [891, 612] width 65 height 24
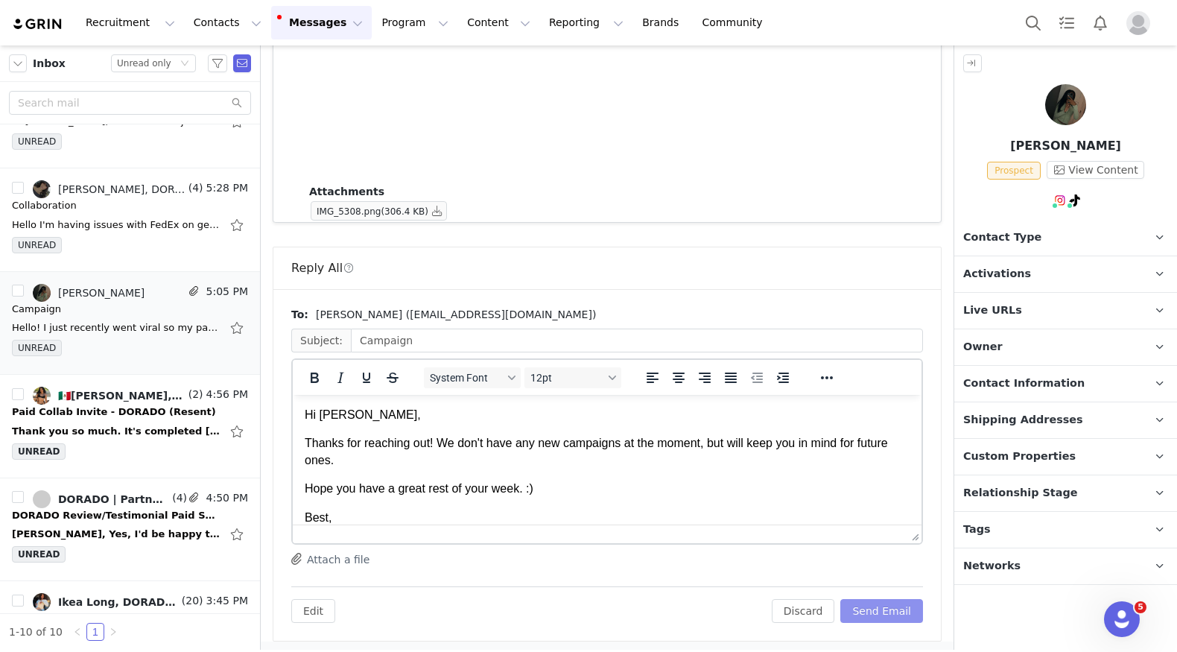
scroll to position [0, 0]
click at [909, 607] on button "Send Email" at bounding box center [881, 611] width 83 height 24
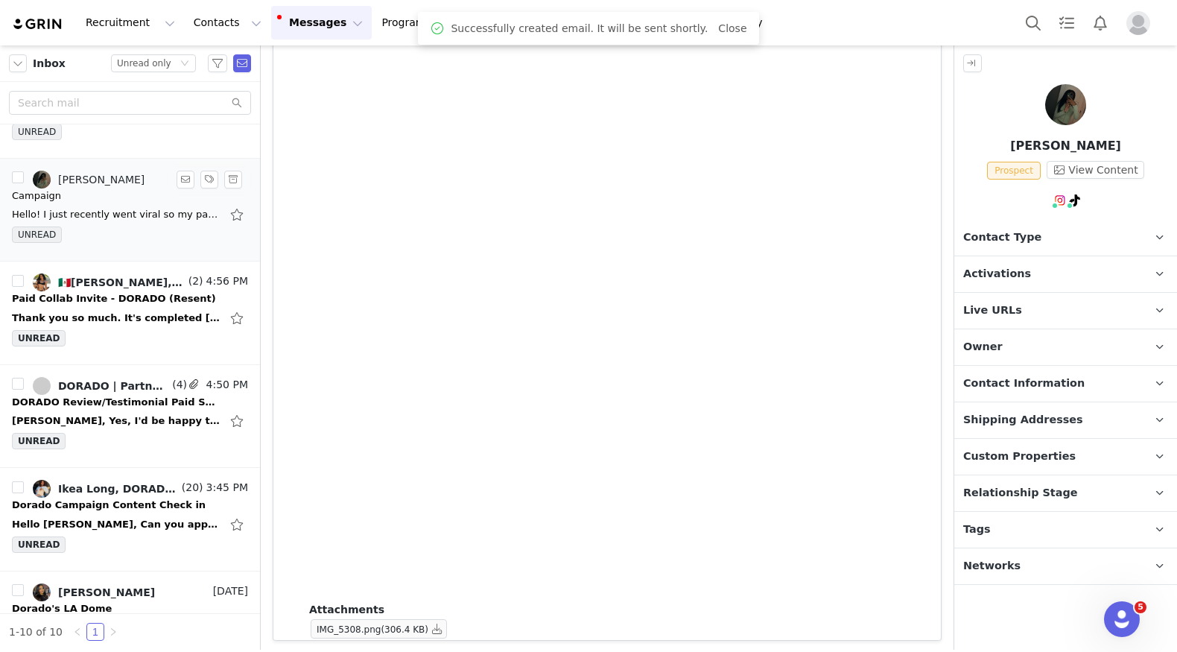
scroll to position [280, 0]
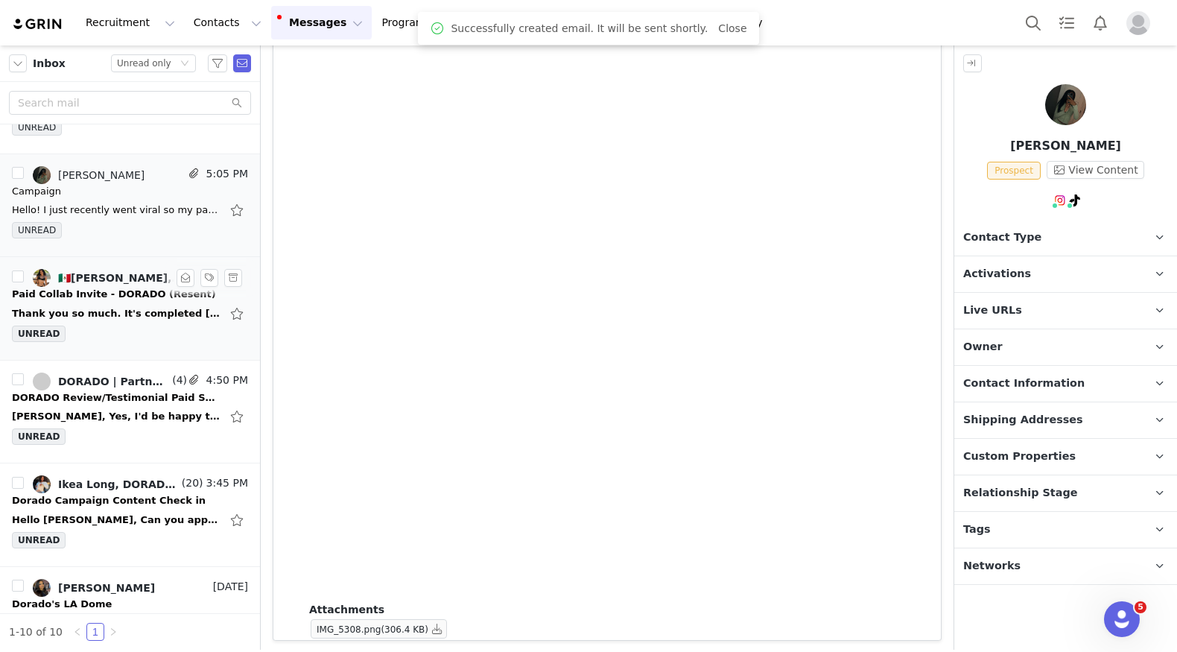
click at [153, 302] on div "Thank you so much. It's completed [DATE][DATE] 12:36 PM DORADO | Partners <[EMA…" at bounding box center [130, 314] width 236 height 24
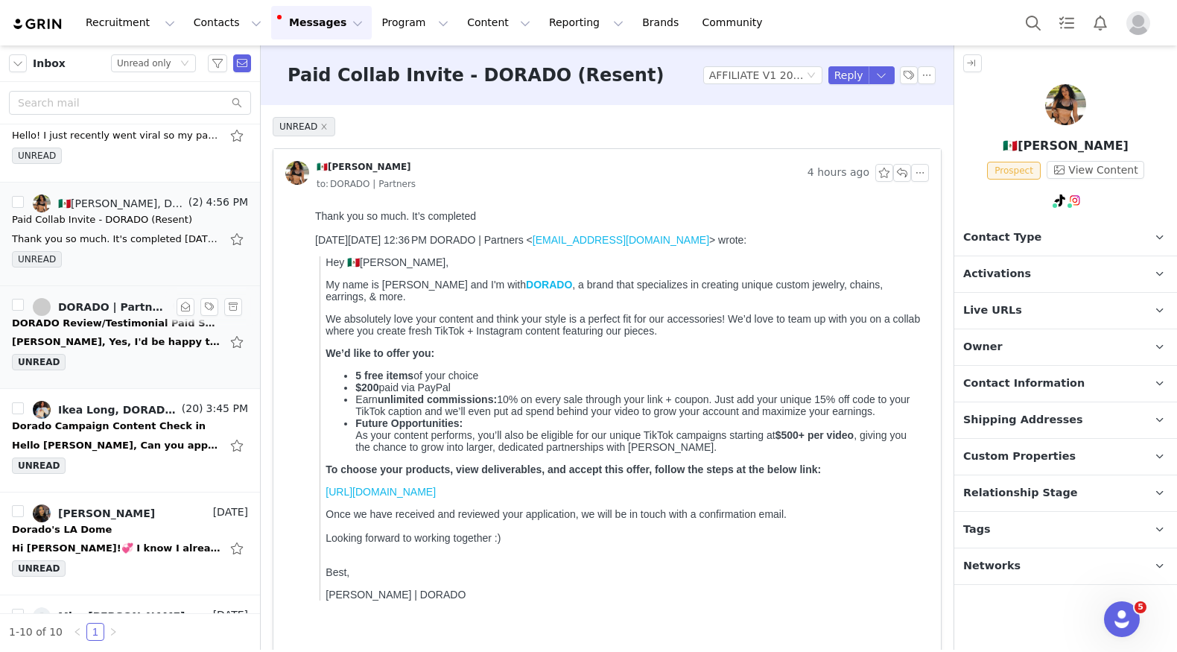
scroll to position [356, 0]
click at [162, 334] on div "[PERSON_NAME], Yes, I'd be happy to meet in the middle at $1200.00. Could you p…" at bounding box center [116, 340] width 209 height 15
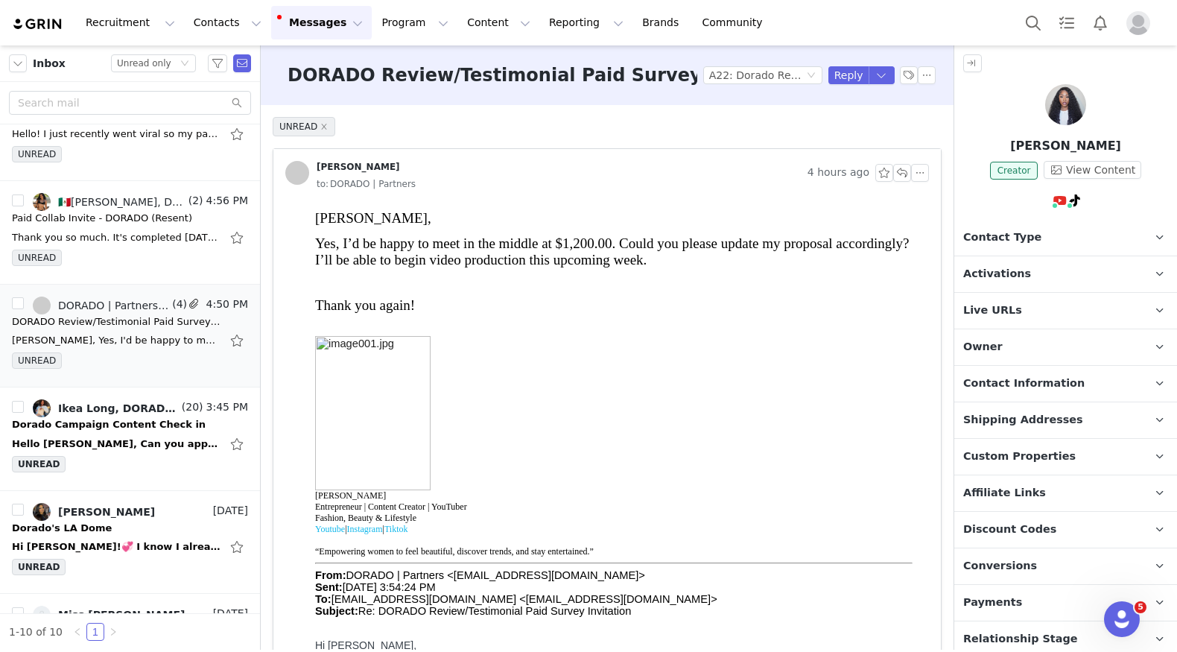
scroll to position [6, 0]
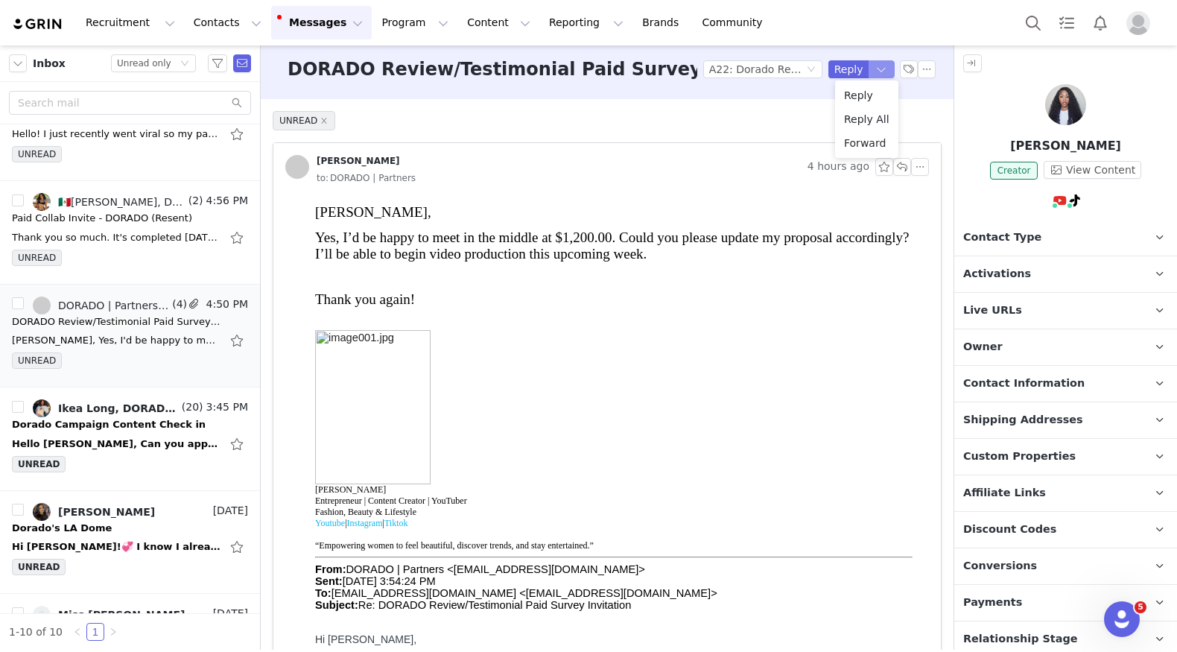
click at [885, 66] on button "button" at bounding box center [881, 69] width 27 height 18
click at [871, 118] on li "Reply All" at bounding box center [866, 119] width 63 height 24
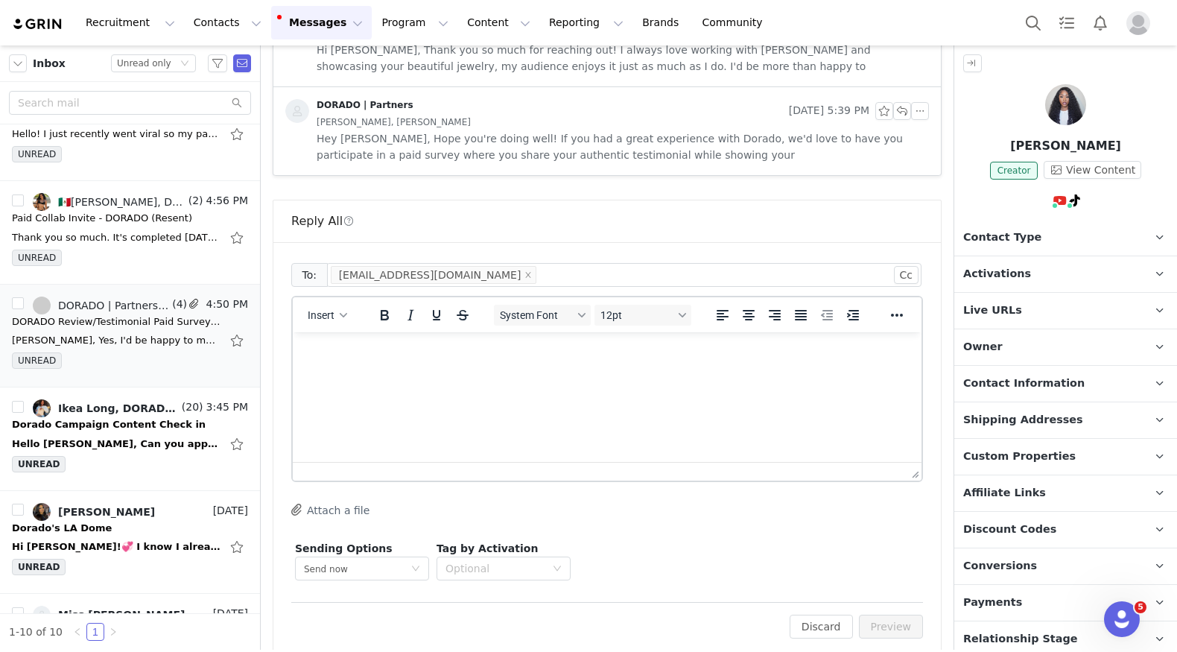
scroll to position [942, 0]
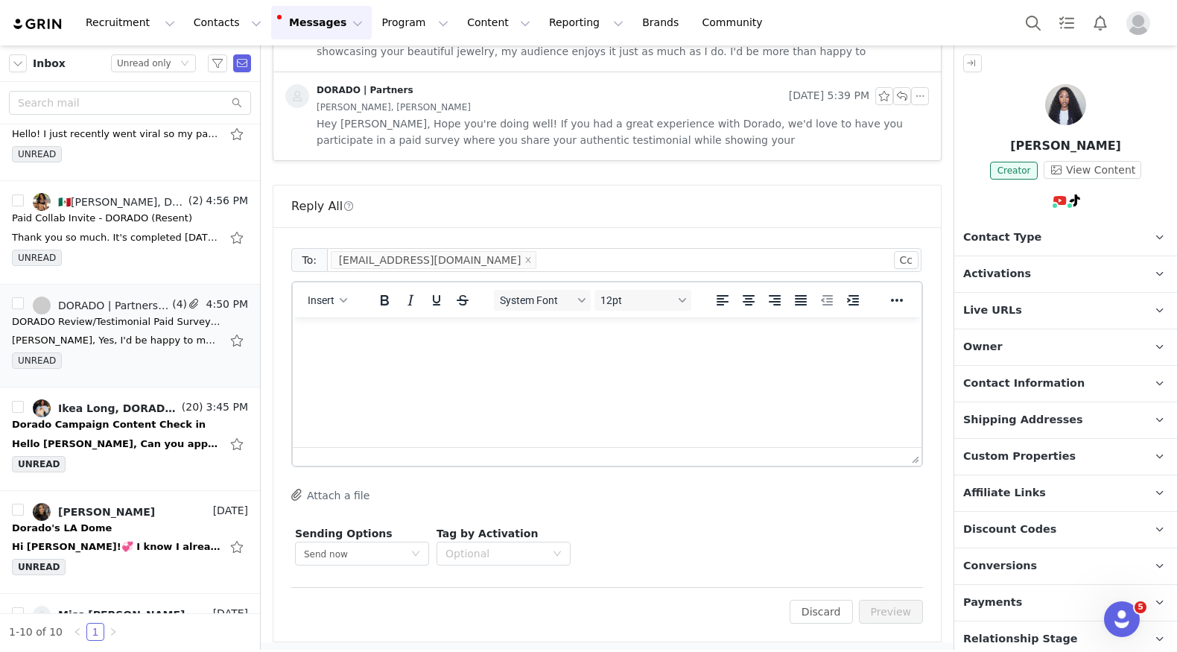
click at [556, 358] on html at bounding box center [607, 337] width 629 height 40
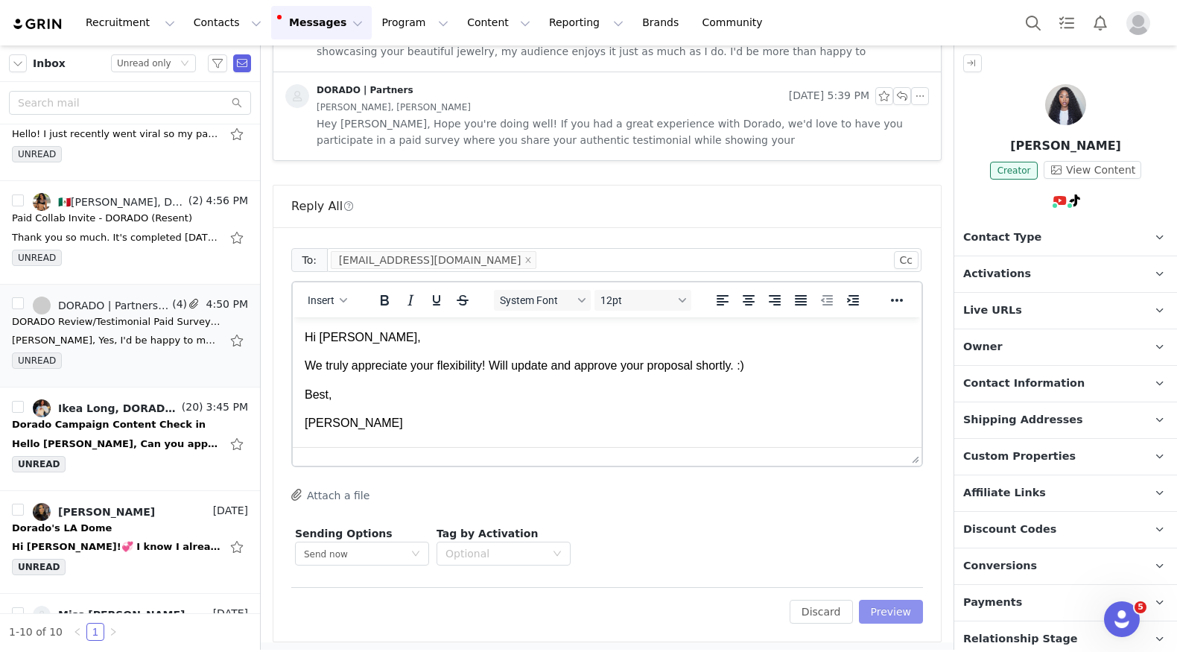
click at [883, 609] on button "Preview" at bounding box center [891, 612] width 65 height 24
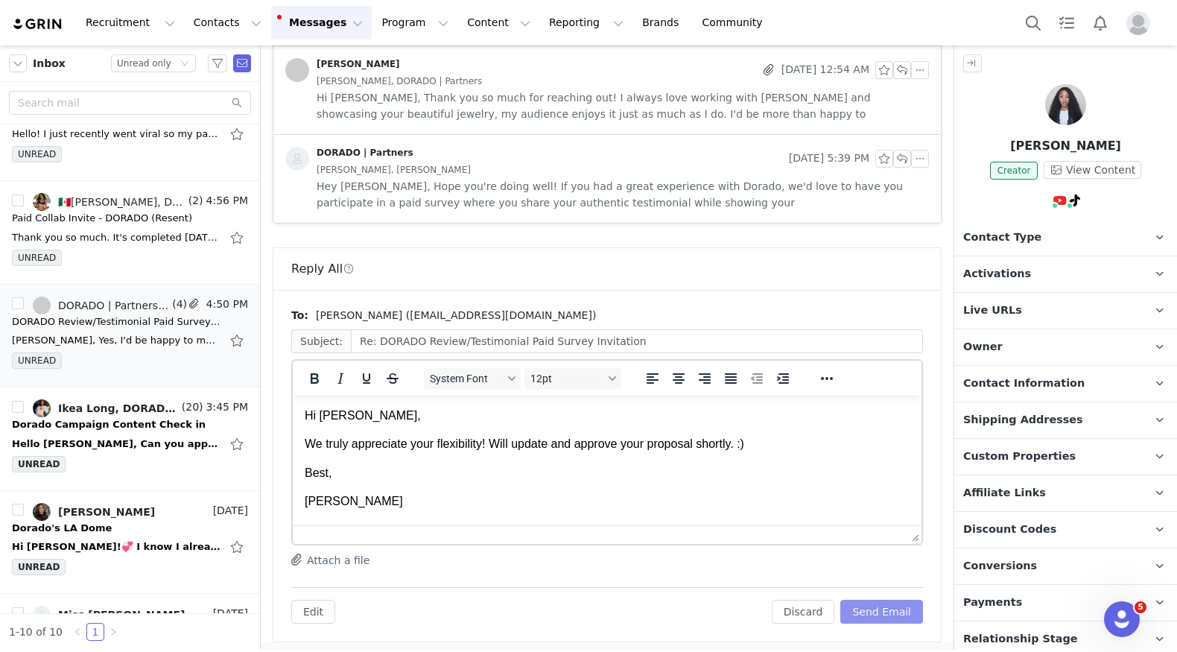
scroll to position [0, 0]
click at [883, 609] on button "Send Email" at bounding box center [881, 612] width 83 height 24
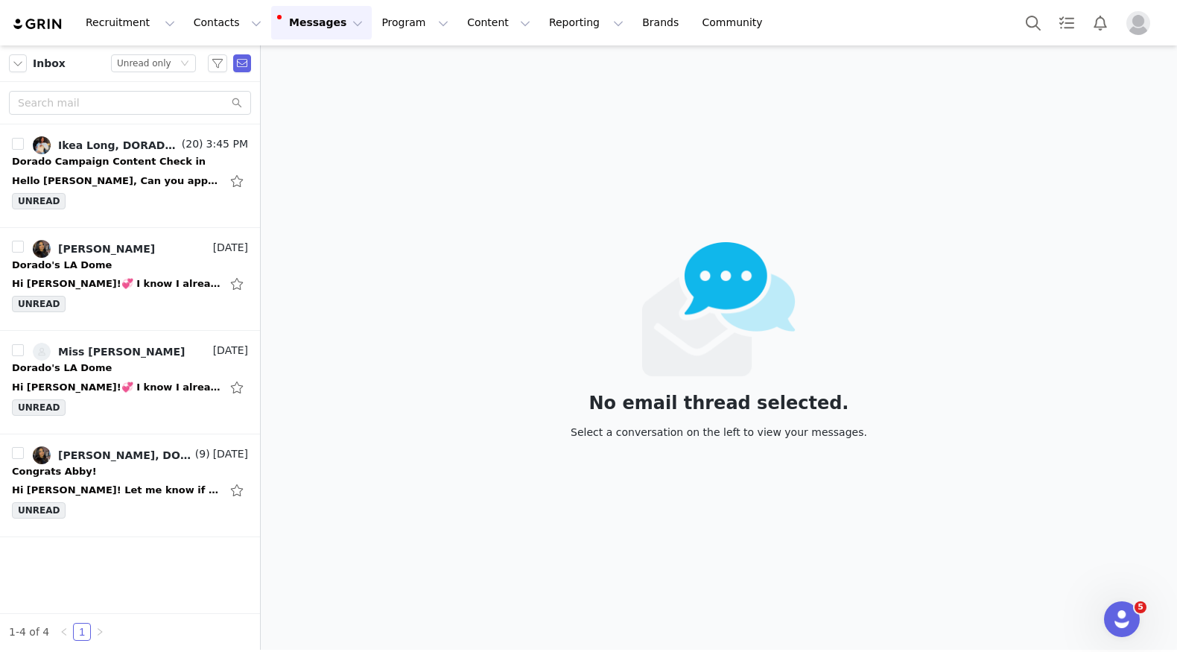
click at [77, 156] on div "Dorado Campaign Content Check in" at bounding box center [109, 161] width 194 height 15
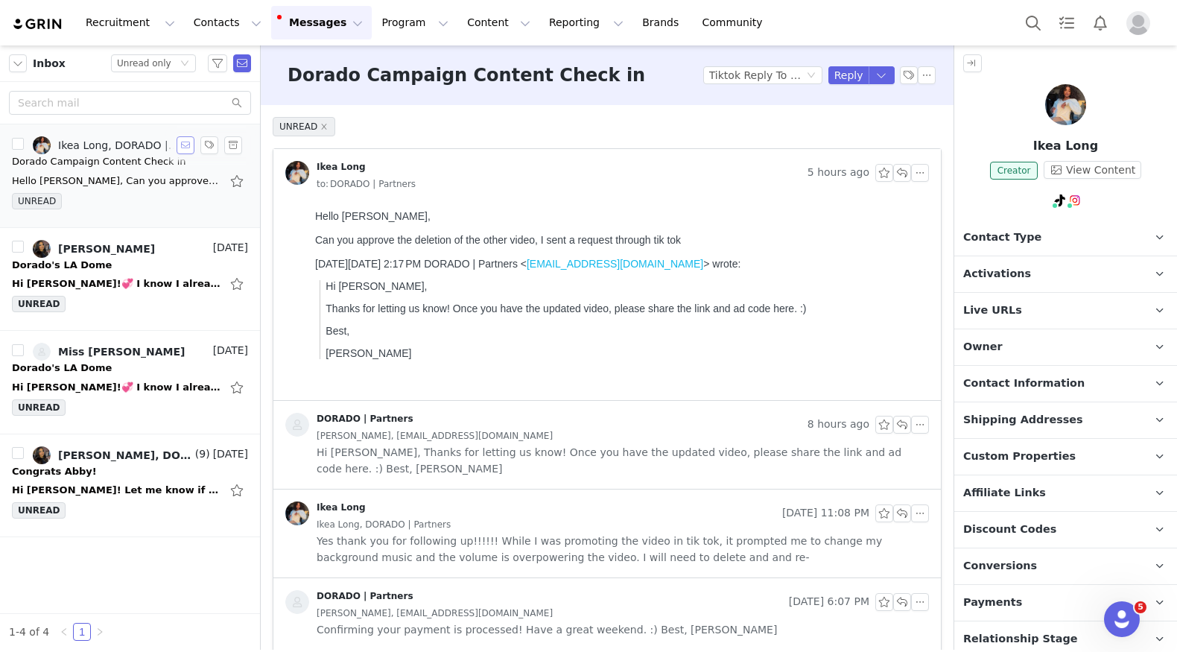
click at [185, 144] on button "button" at bounding box center [186, 145] width 18 height 18
